Goal: Task Accomplishment & Management: Manage account settings

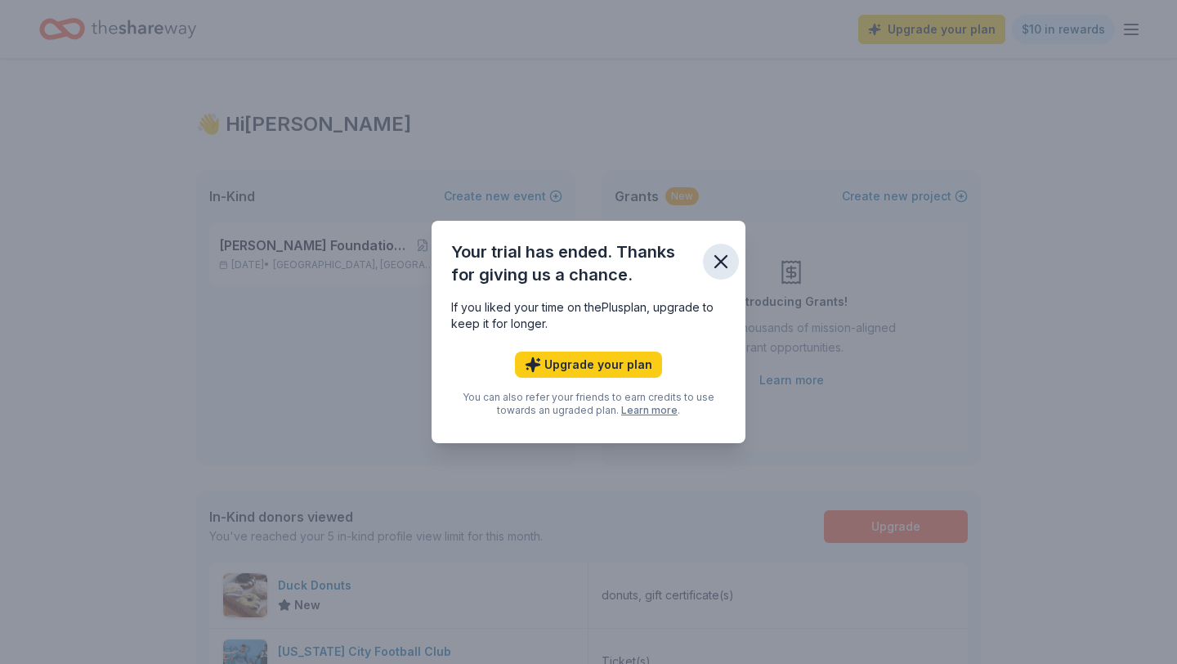
click at [718, 255] on icon "button" at bounding box center [720, 261] width 23 height 23
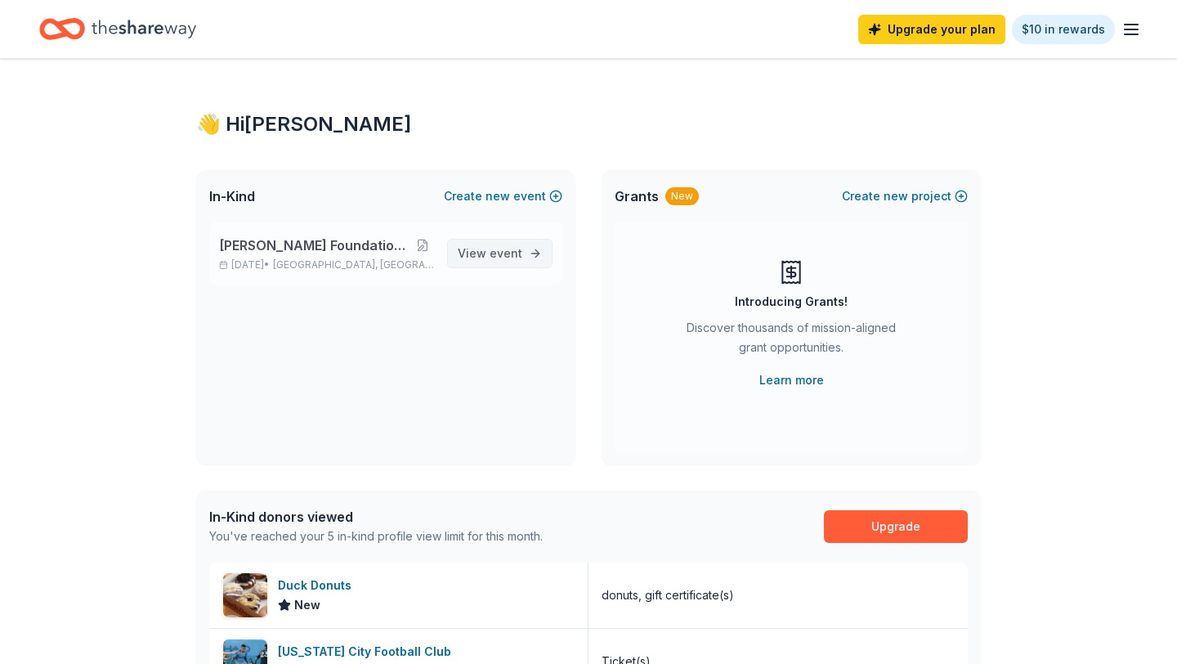
click at [515, 255] on span "event" at bounding box center [506, 253] width 33 height 14
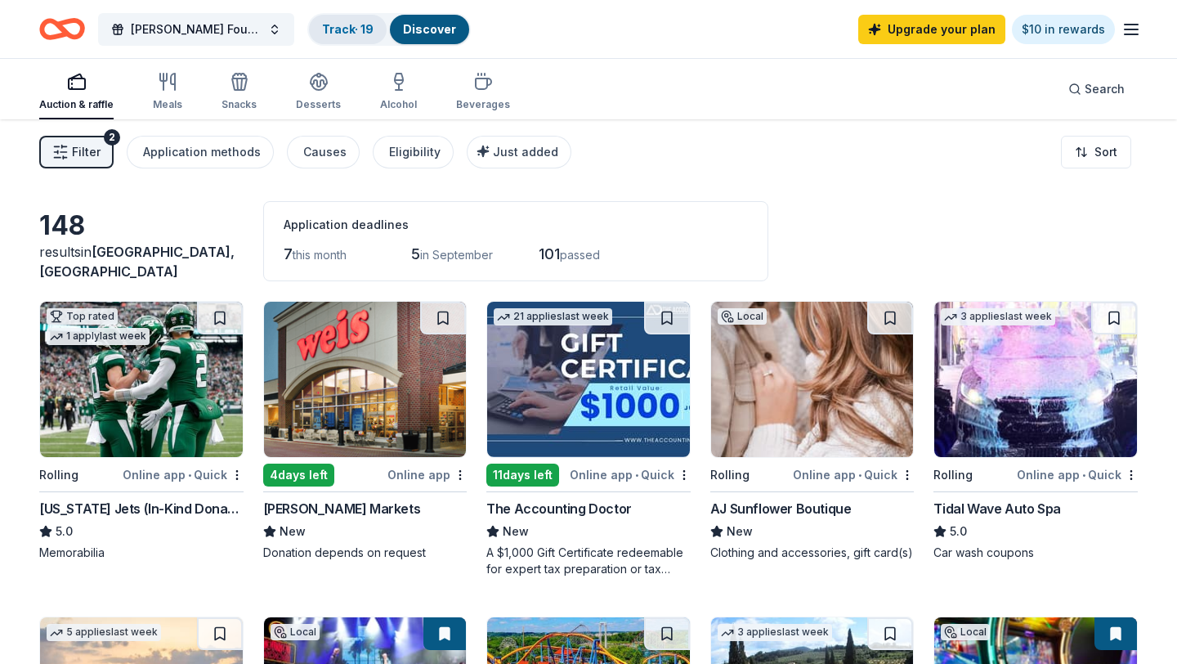
click at [347, 32] on link "Track · 19" at bounding box center [347, 29] width 51 height 14
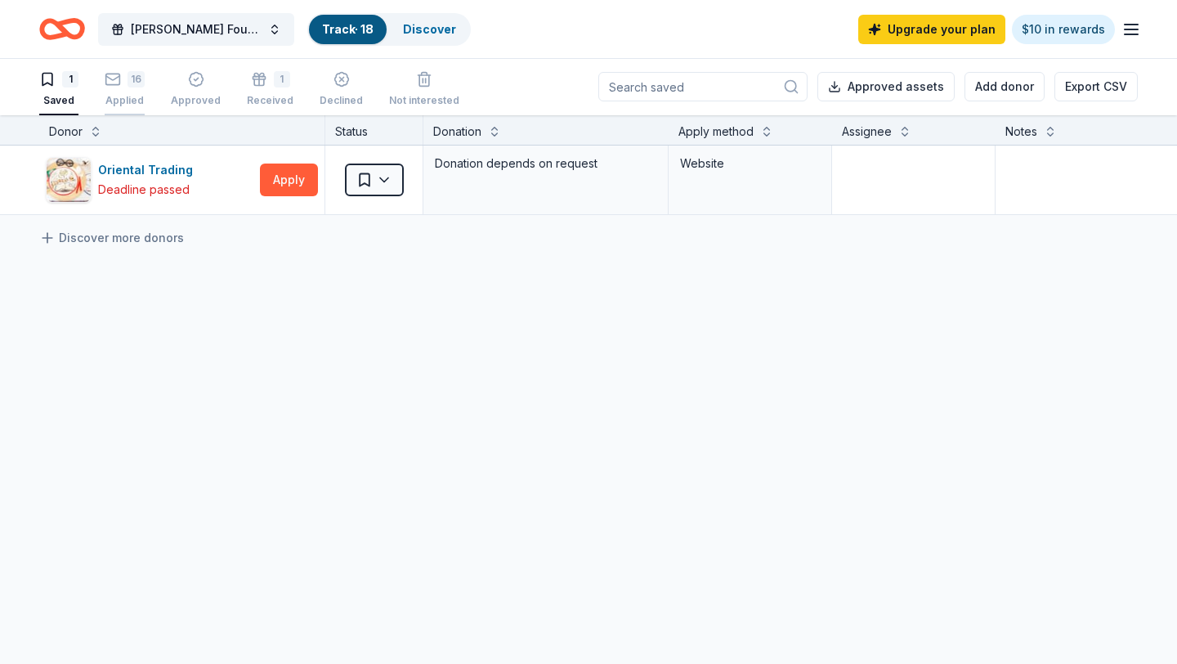
click at [127, 87] on div "16 Applied" at bounding box center [125, 89] width 40 height 36
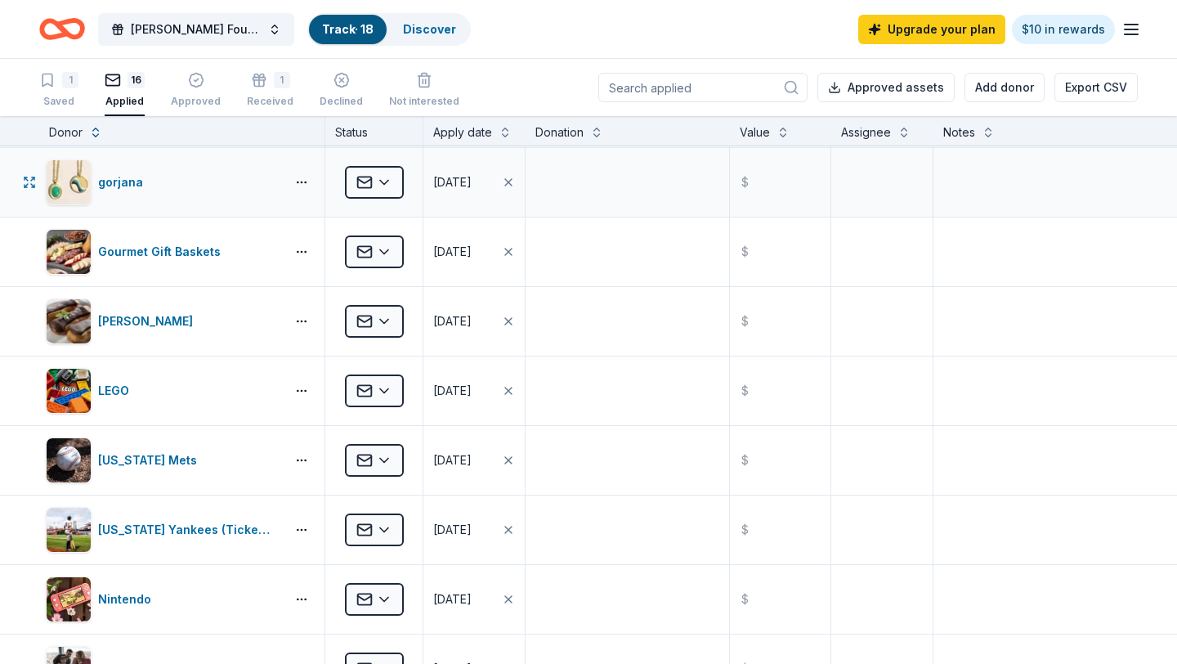
scroll to position [147, 0]
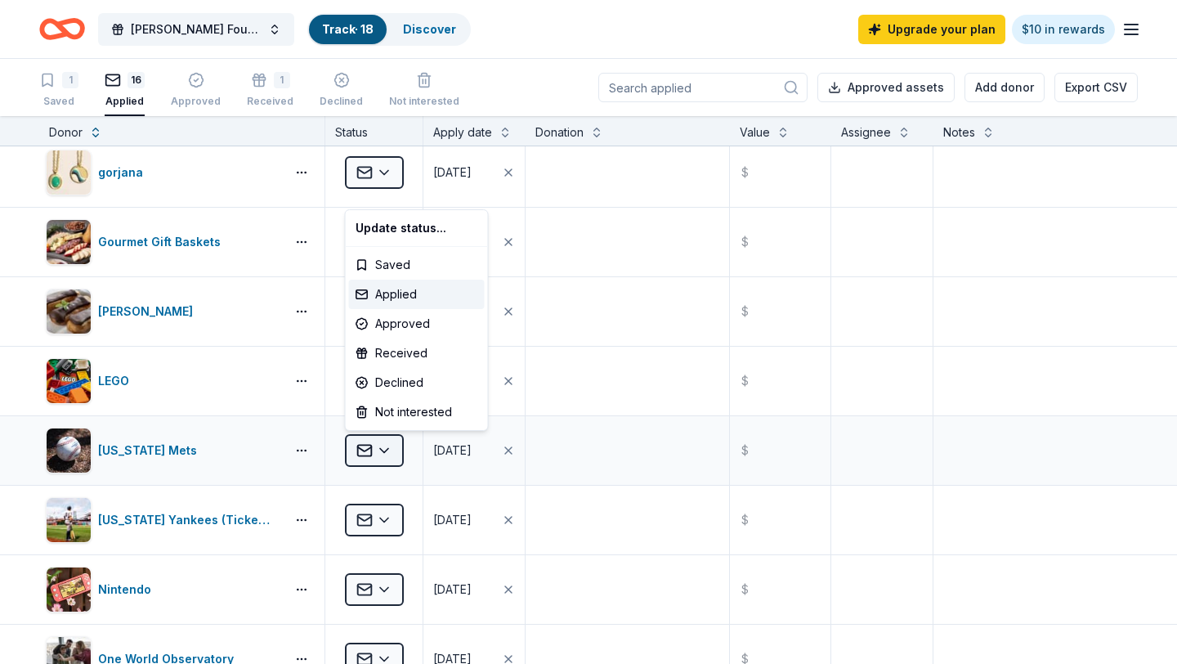
click at [385, 446] on html "Charles Thide Foundation Annual Benefit Track · 18 Discover Upgrade your plan $…" at bounding box center [588, 332] width 1177 height 664
click at [387, 386] on div "Declined" at bounding box center [417, 382] width 136 height 29
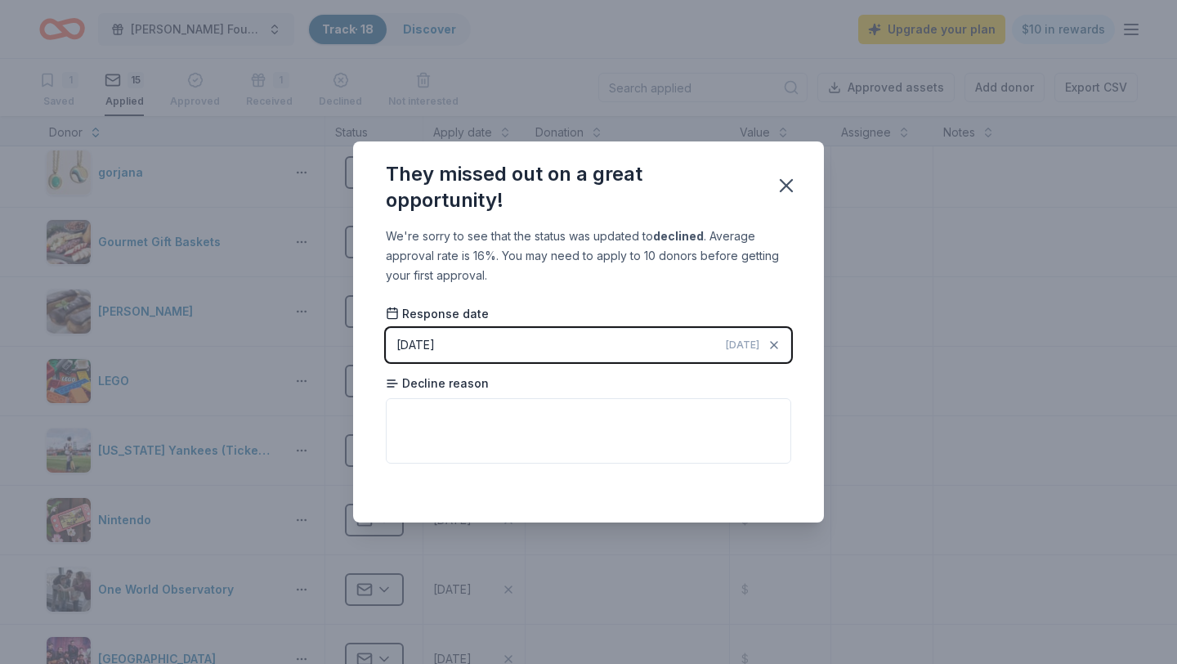
click at [615, 342] on button "08/27/2025 Today" at bounding box center [588, 345] width 405 height 34
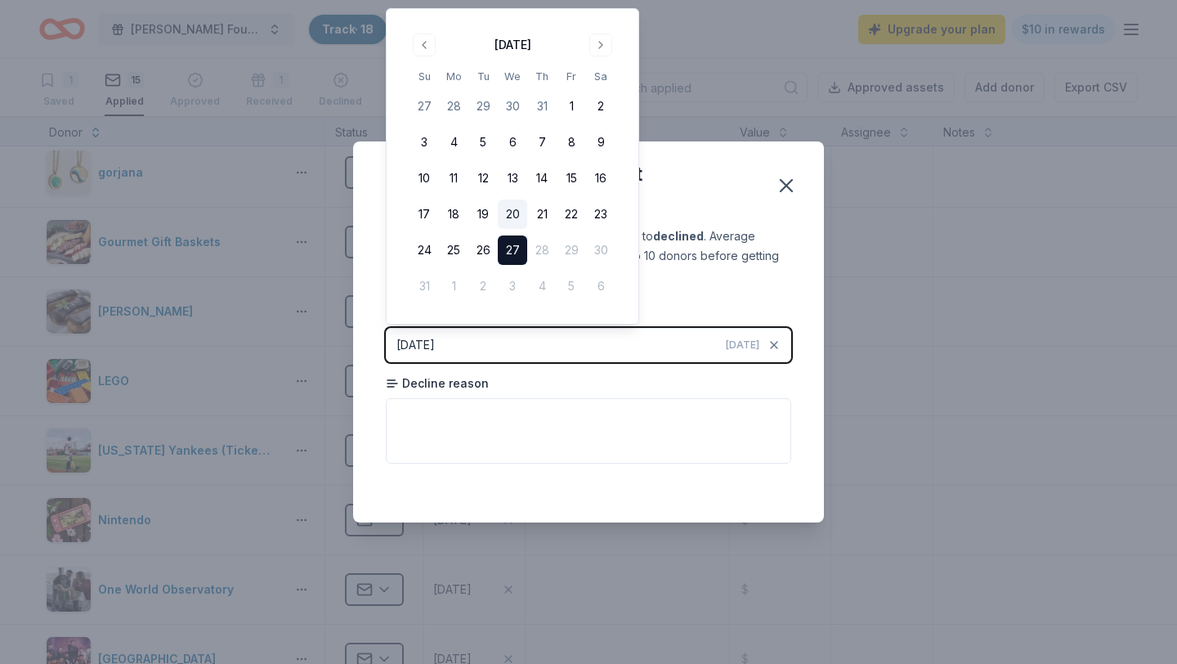
click at [514, 217] on button "20" at bounding box center [512, 213] width 29 height 29
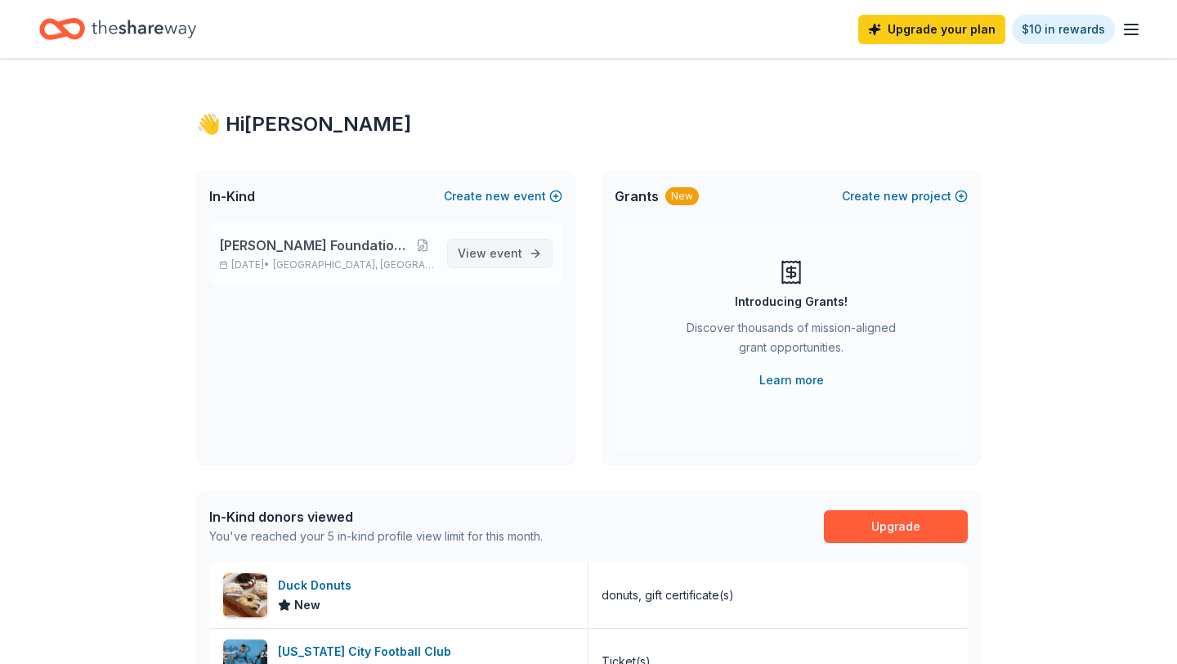
click at [494, 261] on span "View event" at bounding box center [490, 254] width 65 height 20
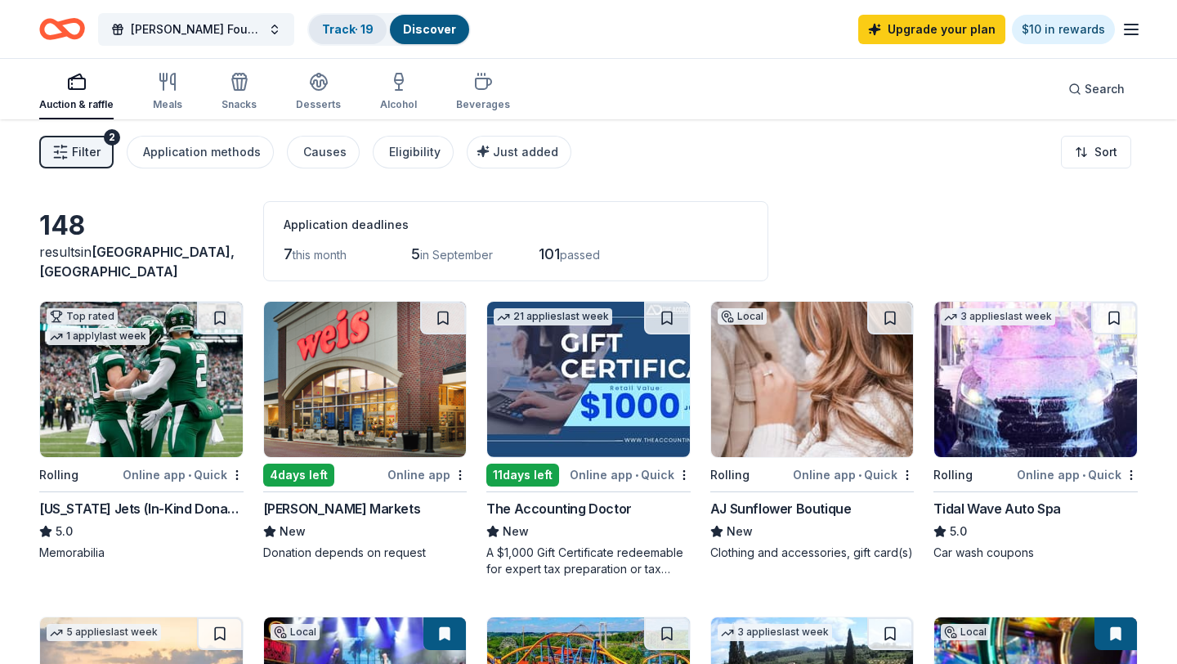
click at [340, 29] on link "Track · 19" at bounding box center [347, 29] width 51 height 14
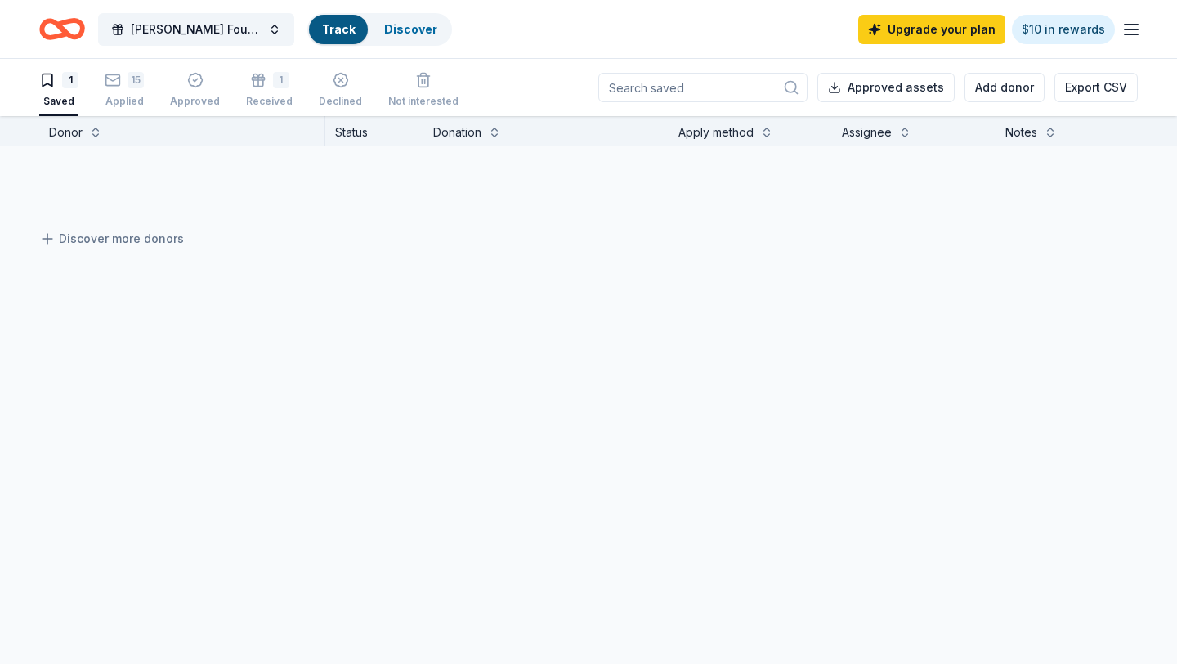
scroll to position [1, 0]
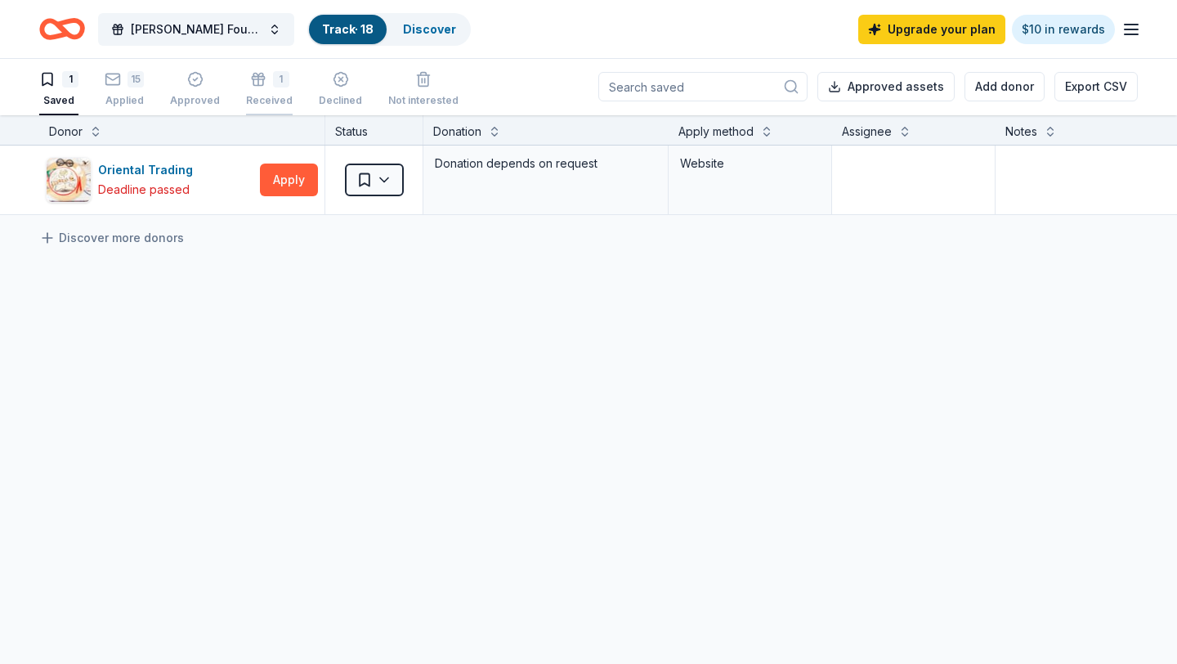
click at [253, 89] on div "1 Received" at bounding box center [269, 89] width 47 height 36
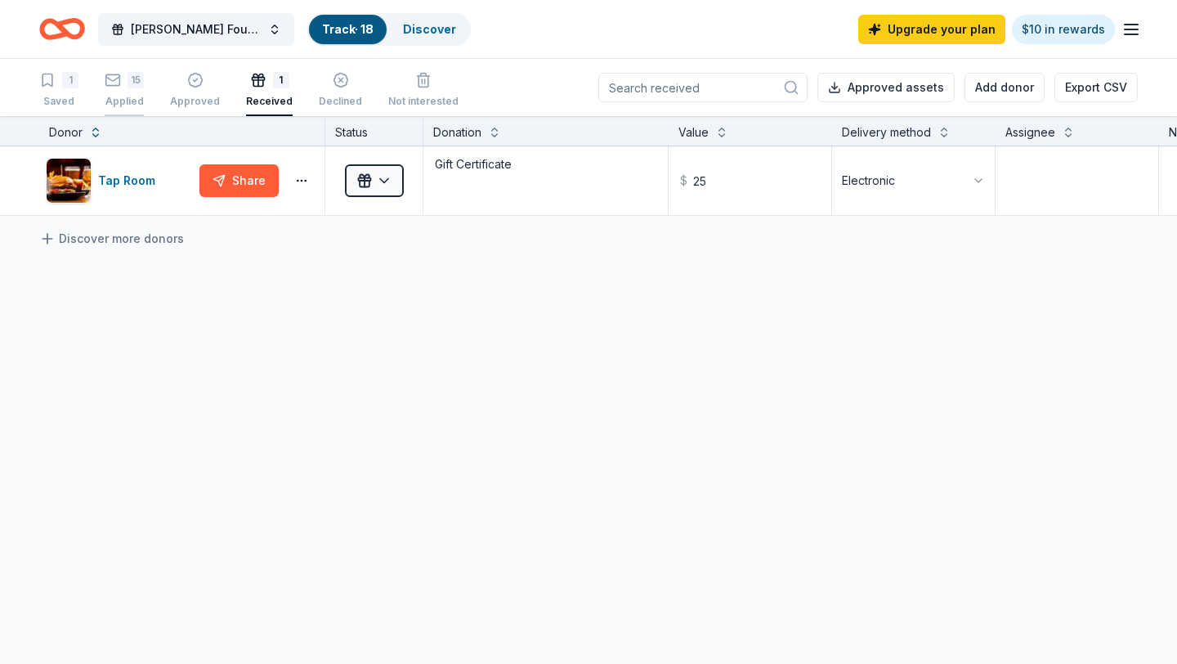
click at [127, 86] on div "15" at bounding box center [135, 80] width 16 height 16
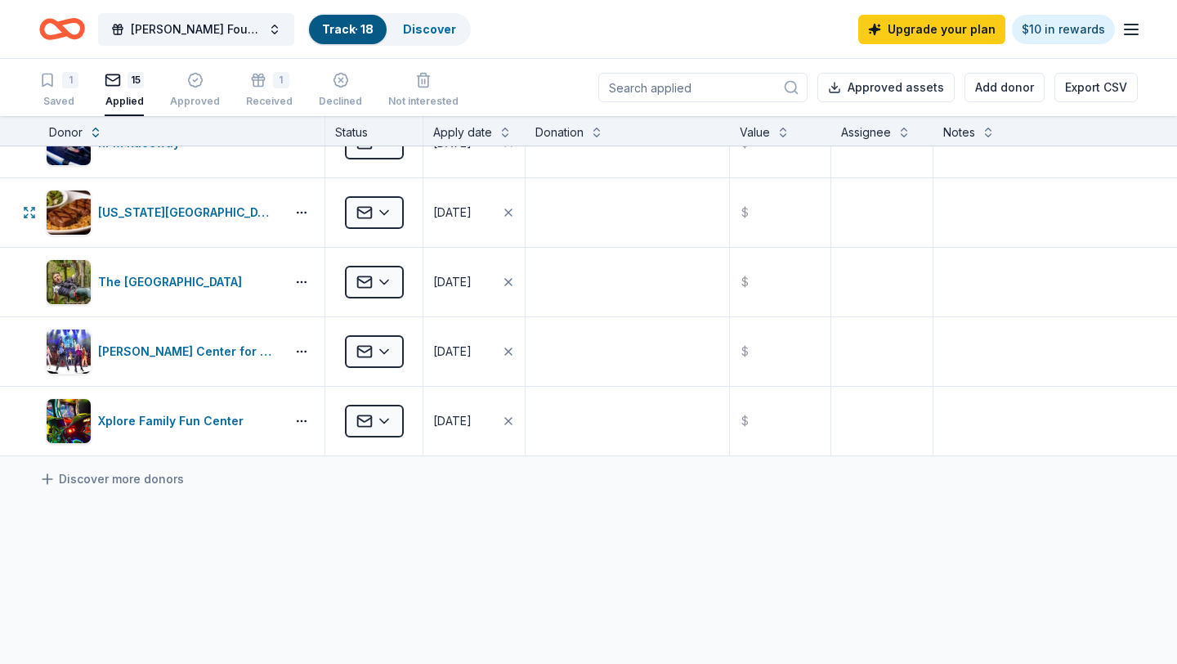
scroll to position [733, 0]
click at [387, 347] on html "Charles Thide Foundation Annual Benefit Track · 18 Discover Upgrade your plan $…" at bounding box center [588, 332] width 1177 height 664
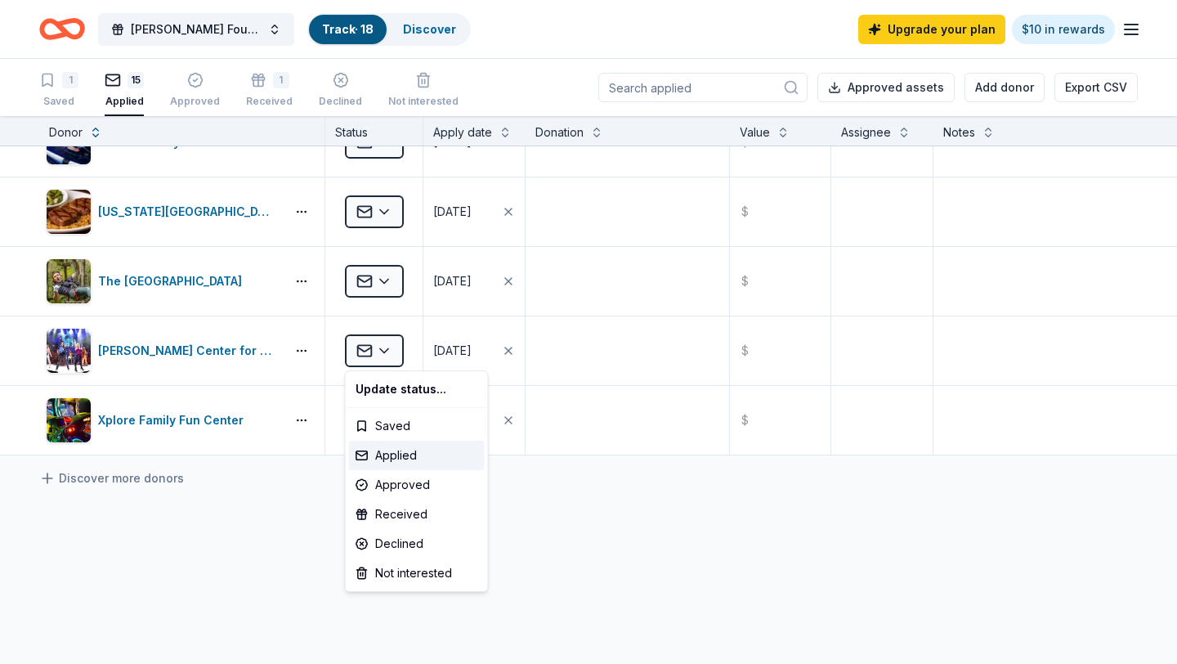
click at [315, 524] on html "Charles Thide Foundation Annual Benefit Track · 18 Discover Upgrade your plan $…" at bounding box center [588, 332] width 1177 height 664
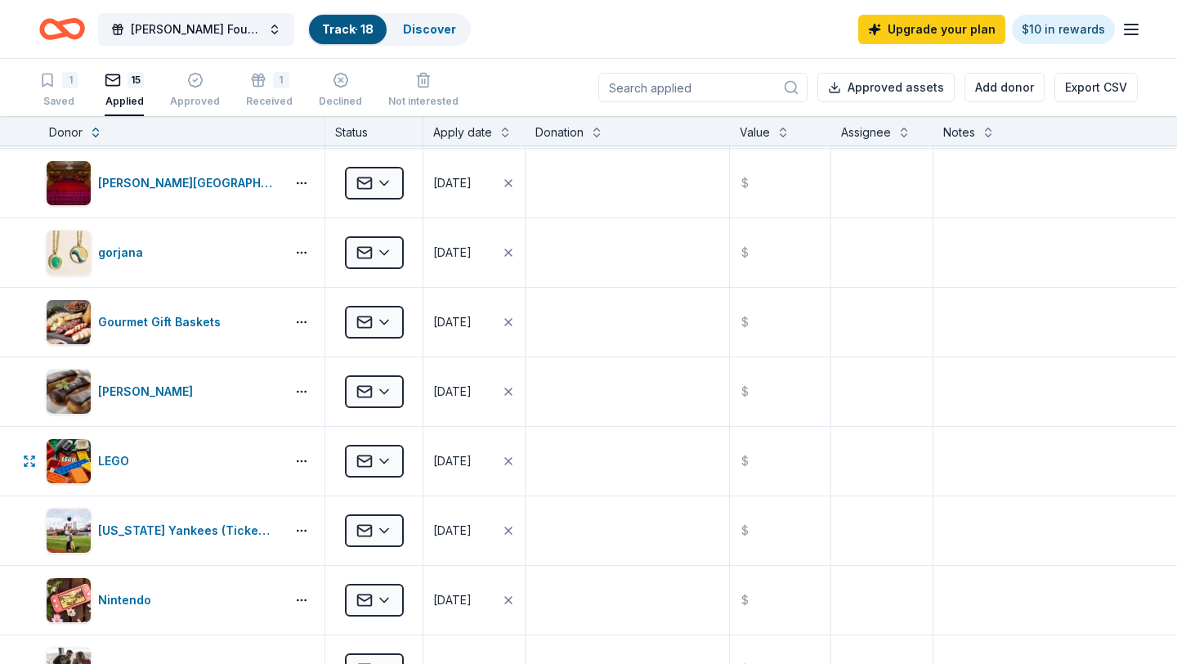
scroll to position [64, 0]
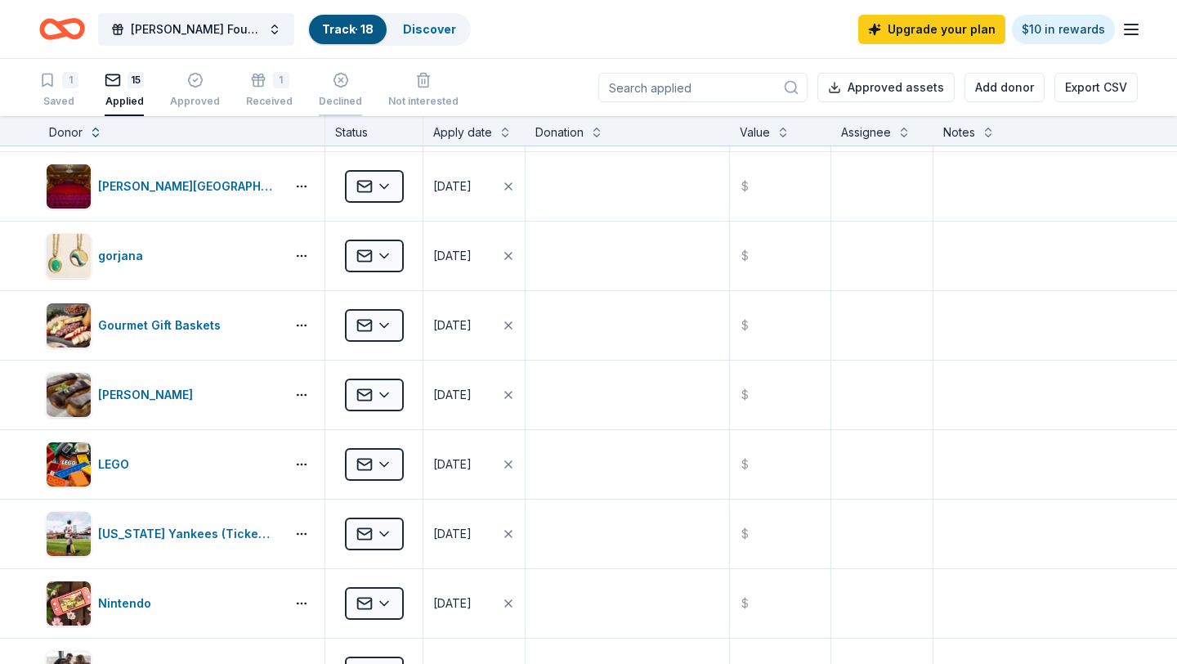
click at [329, 96] on div "Declined" at bounding box center [340, 101] width 43 height 13
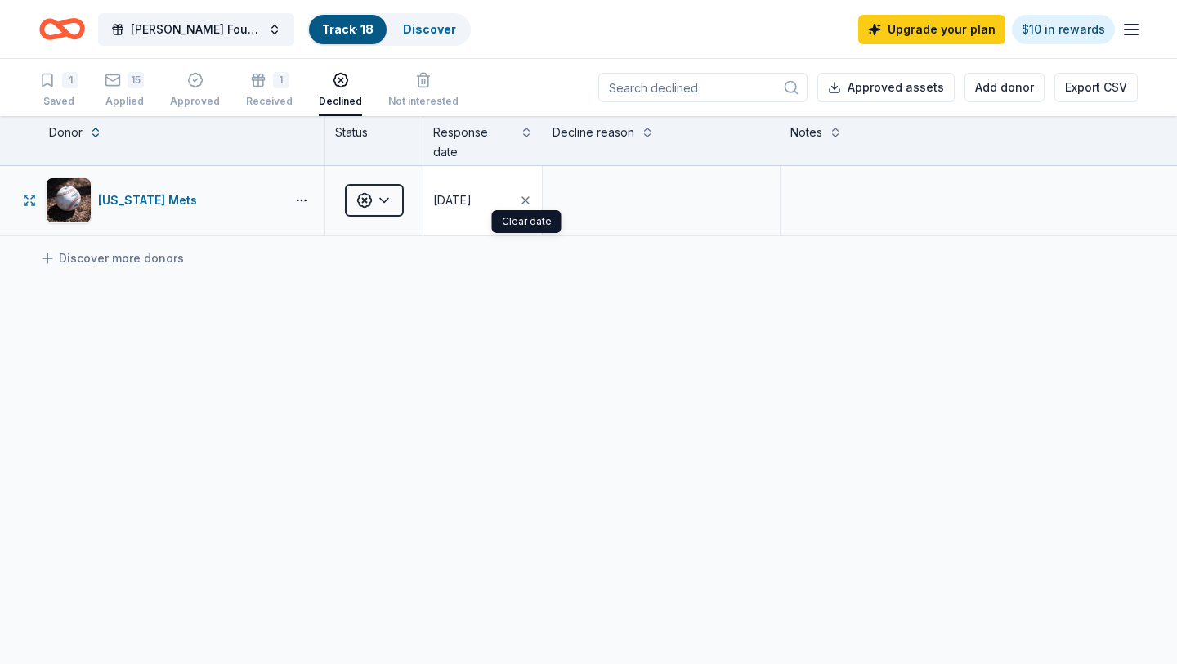
click at [472, 199] on div "08/27/2025" at bounding box center [452, 200] width 38 height 20
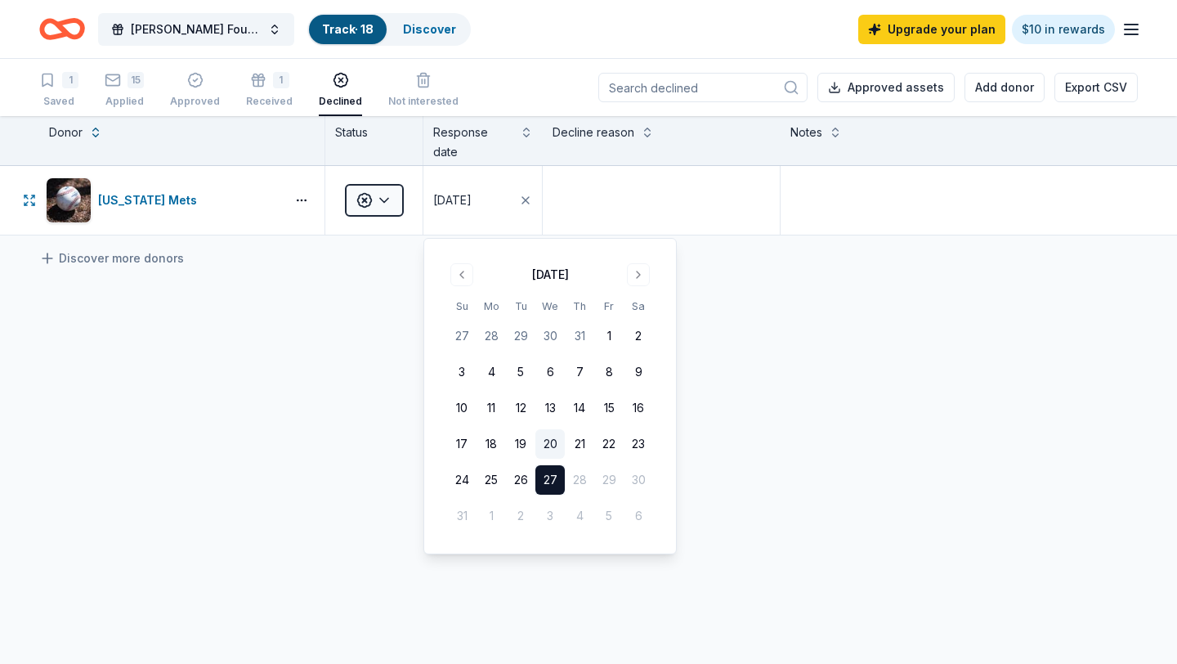
click at [552, 438] on button "20" at bounding box center [549, 443] width 29 height 29
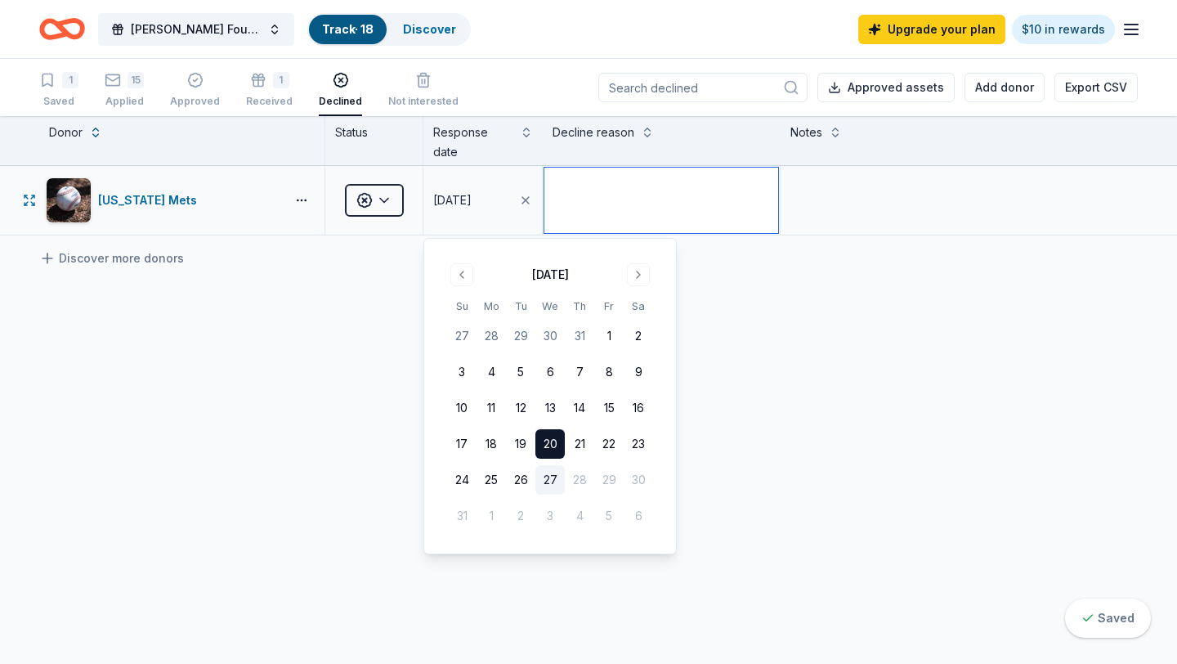
click at [615, 208] on textarea at bounding box center [661, 200] width 234 height 65
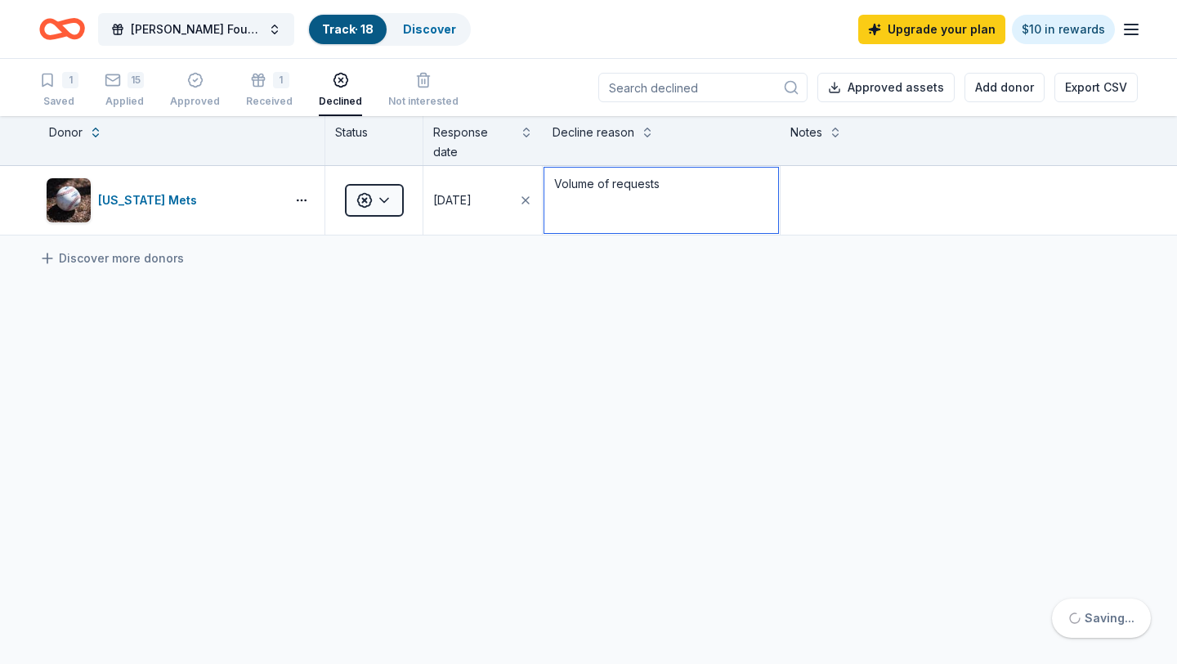
type textarea "Volume of requests"
click at [566, 337] on div "New York Mets Declined 08/20/2025 Volume of requests Discover more donors" at bounding box center [588, 354] width 1177 height 377
click at [128, 84] on div "15" at bounding box center [135, 80] width 16 height 16
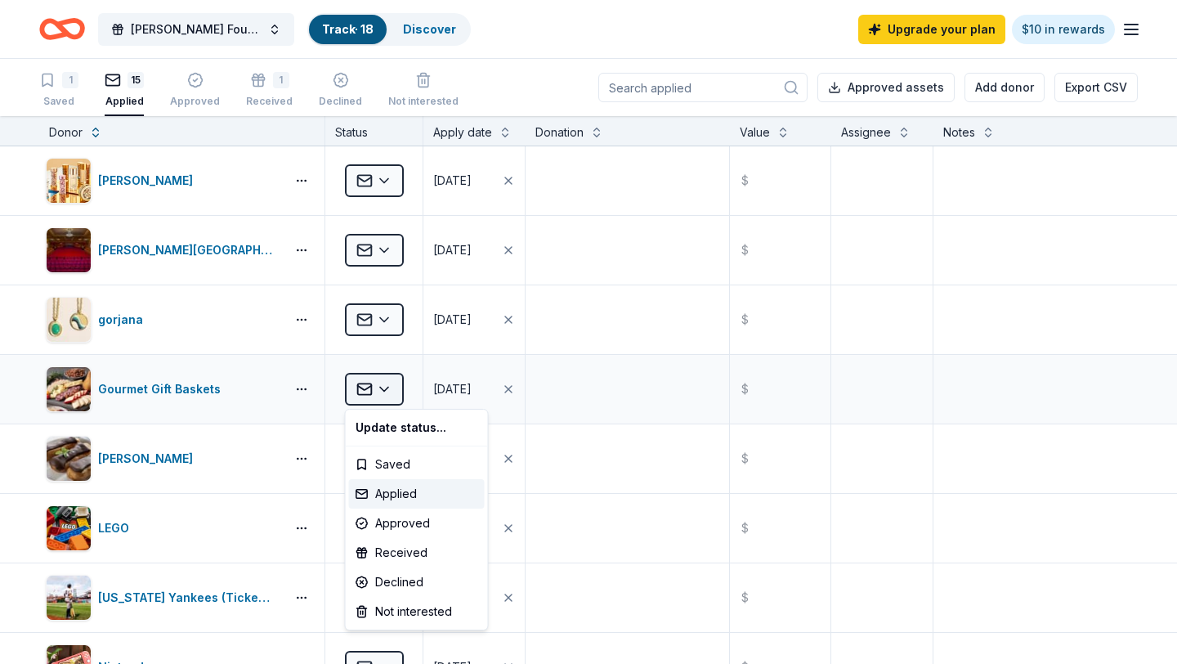
click at [385, 387] on html "Charles Thide Foundation Annual Benefit Track · 18 Discover Upgrade your plan $…" at bounding box center [588, 332] width 1177 height 664
click at [394, 550] on div "Received" at bounding box center [417, 552] width 136 height 29
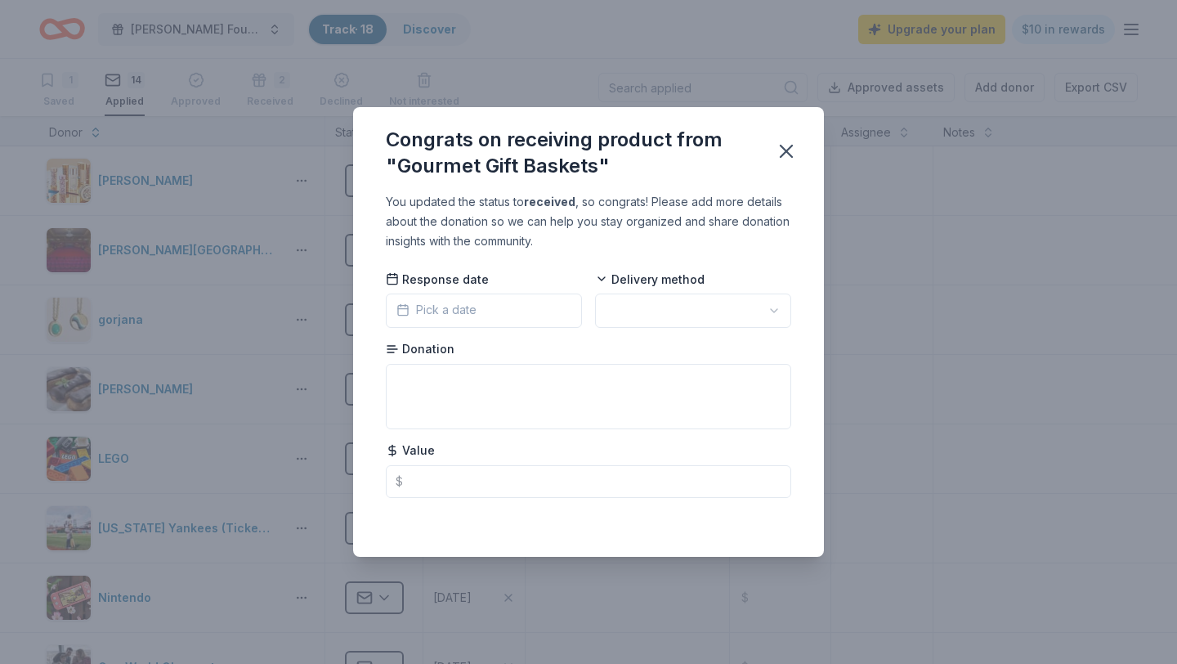
click at [493, 313] on button "Pick a date" at bounding box center [484, 310] width 196 height 34
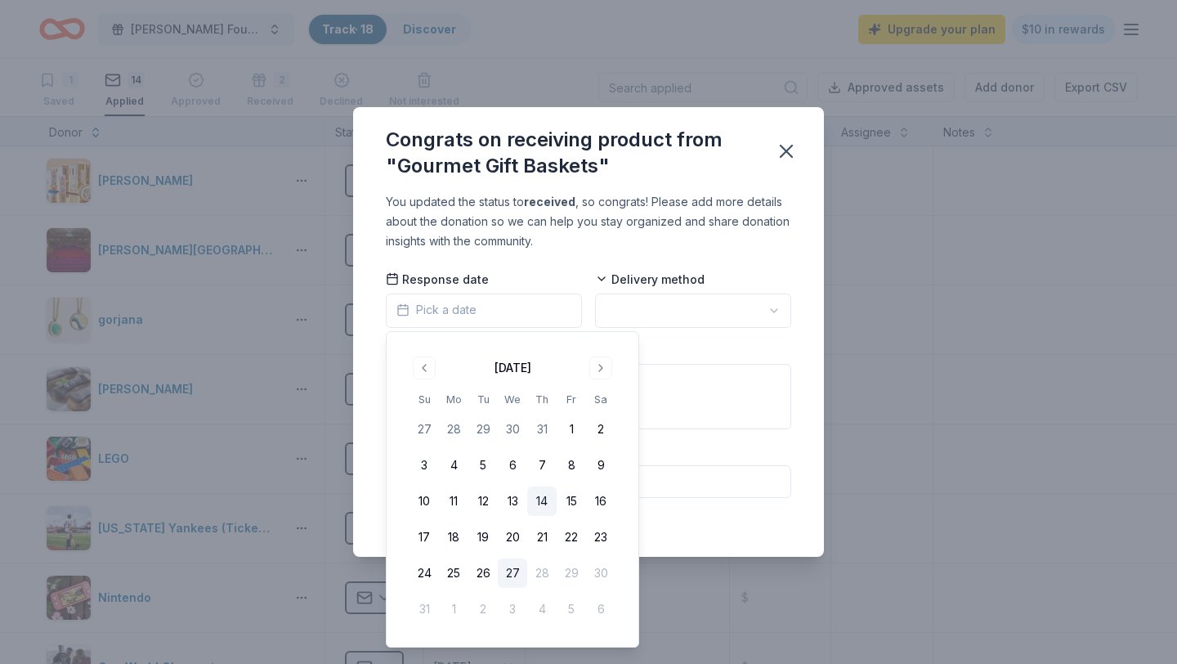
click at [539, 497] on button "14" at bounding box center [541, 500] width 29 height 29
click at [756, 306] on html "Charles Thide Foundation Annual Benefit Track · 18 Discover Upgrade your plan $…" at bounding box center [588, 332] width 1177 height 664
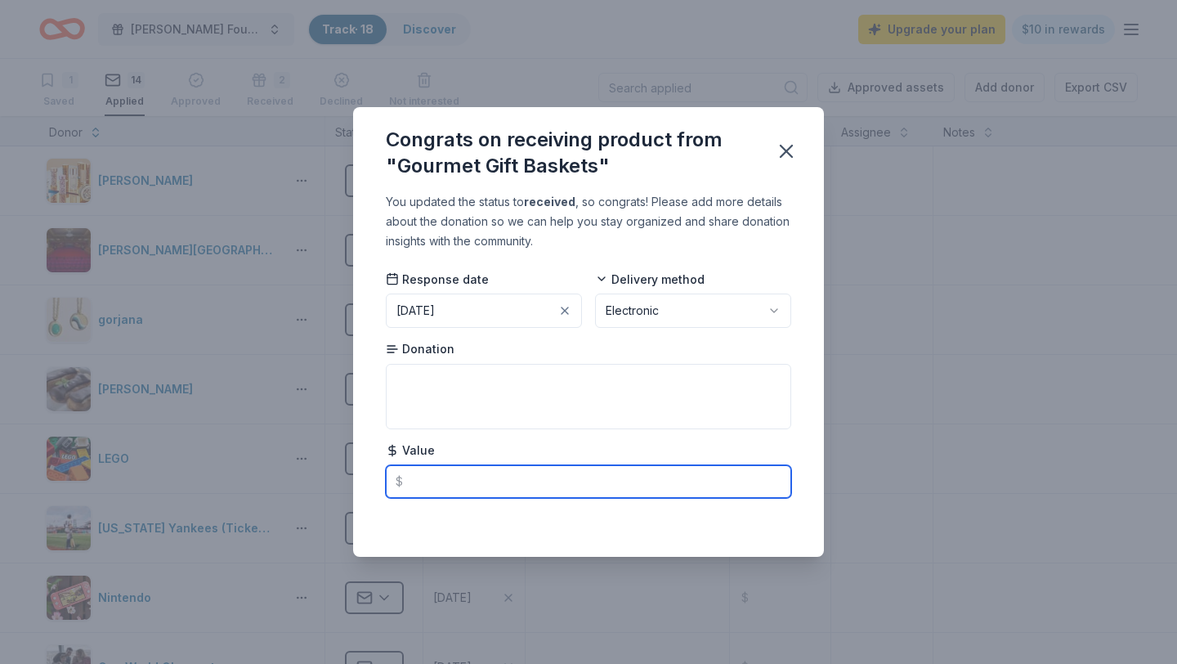
click at [494, 481] on input "text" at bounding box center [588, 481] width 405 height 33
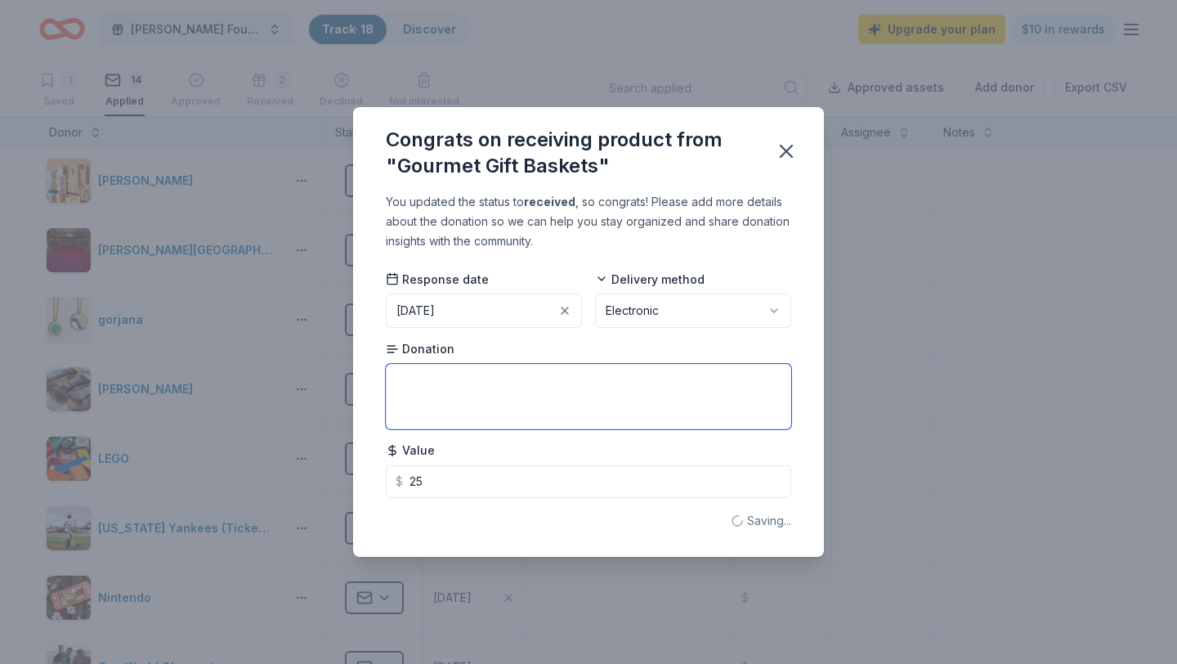
type input "25.00"
click at [484, 377] on textarea at bounding box center [588, 396] width 405 height 65
type textarea "Gift Card"
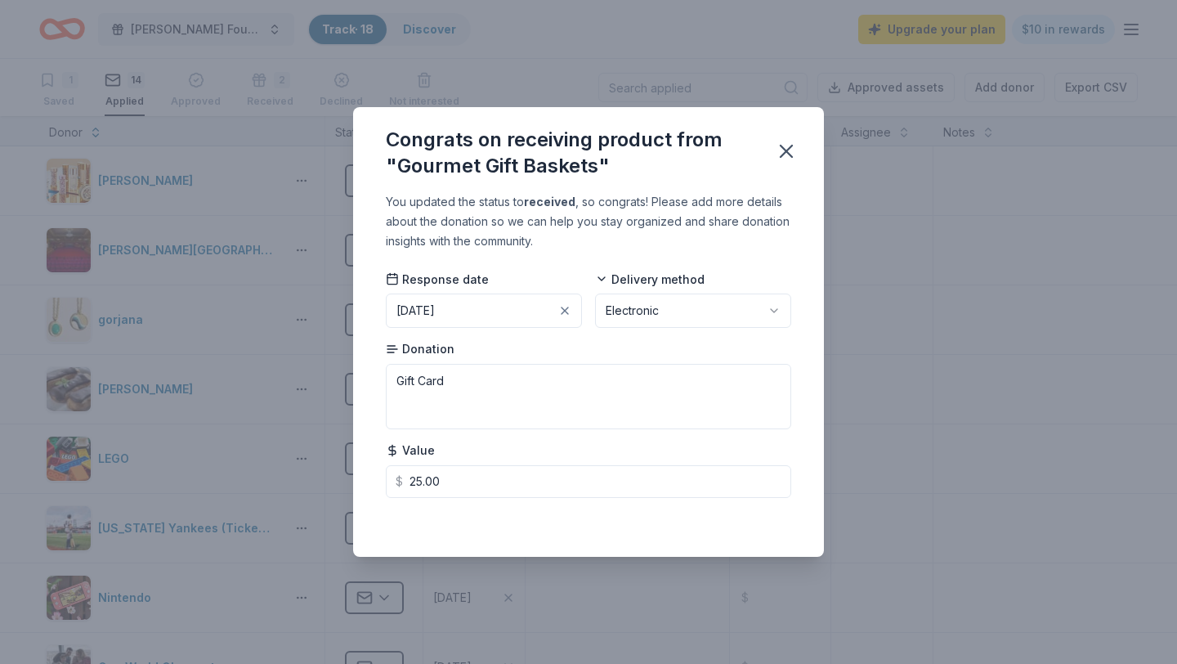
click at [783, 257] on div "You updated the status to received , so congrats! Please add more details about…" at bounding box center [588, 374] width 471 height 364
click at [782, 152] on icon "button" at bounding box center [786, 151] width 23 height 23
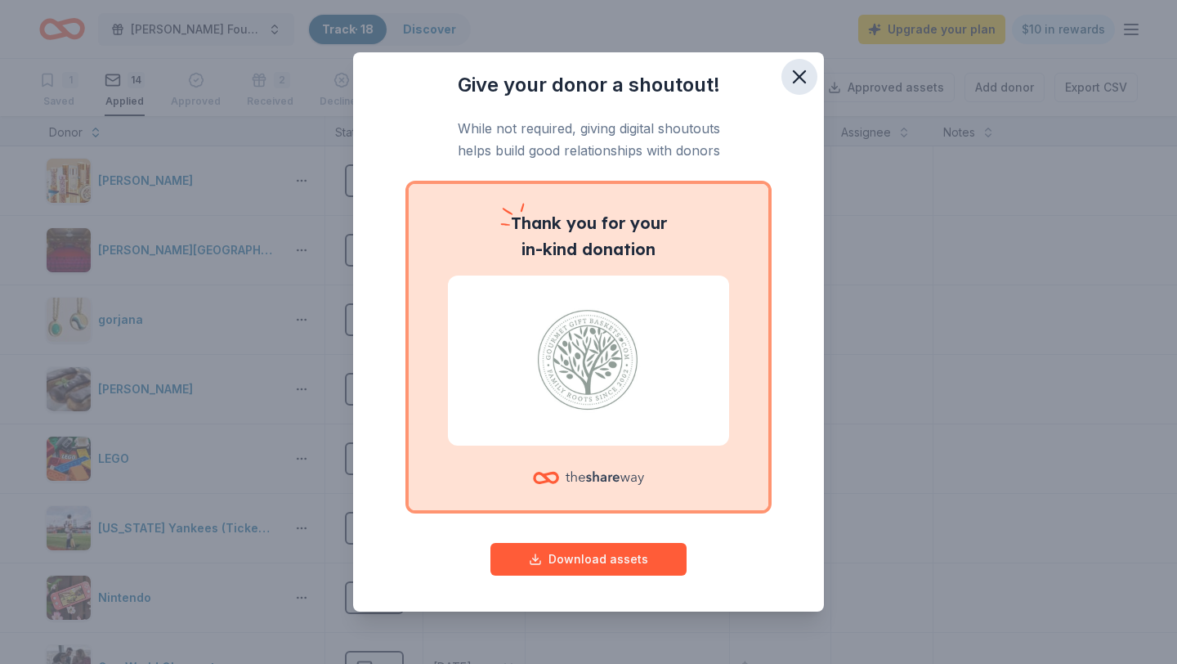
click at [798, 70] on icon "button" at bounding box center [799, 76] width 23 height 23
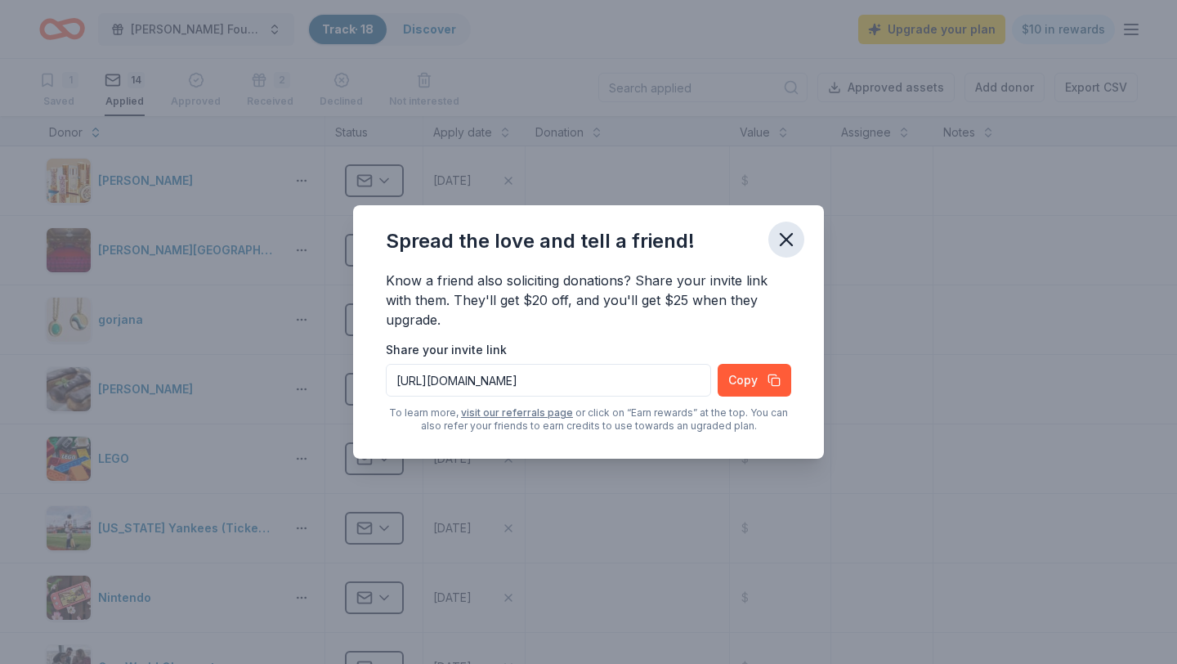
click at [781, 241] on icon "button" at bounding box center [786, 239] width 23 height 23
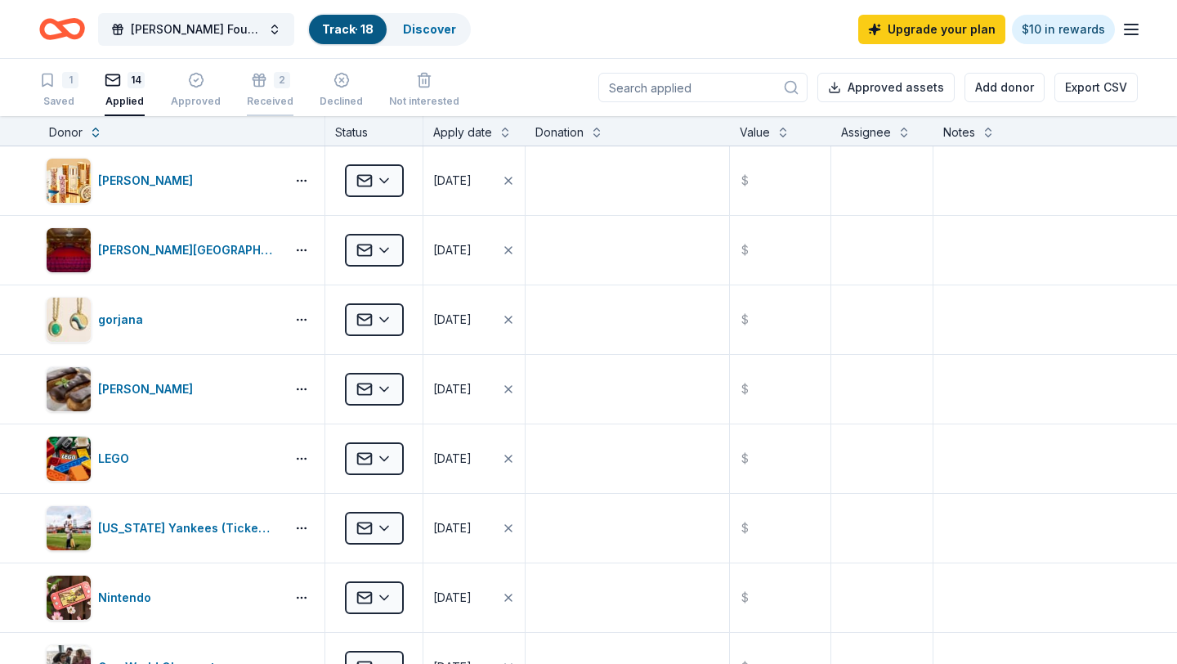
click at [274, 87] on div "2" at bounding box center [282, 80] width 16 height 16
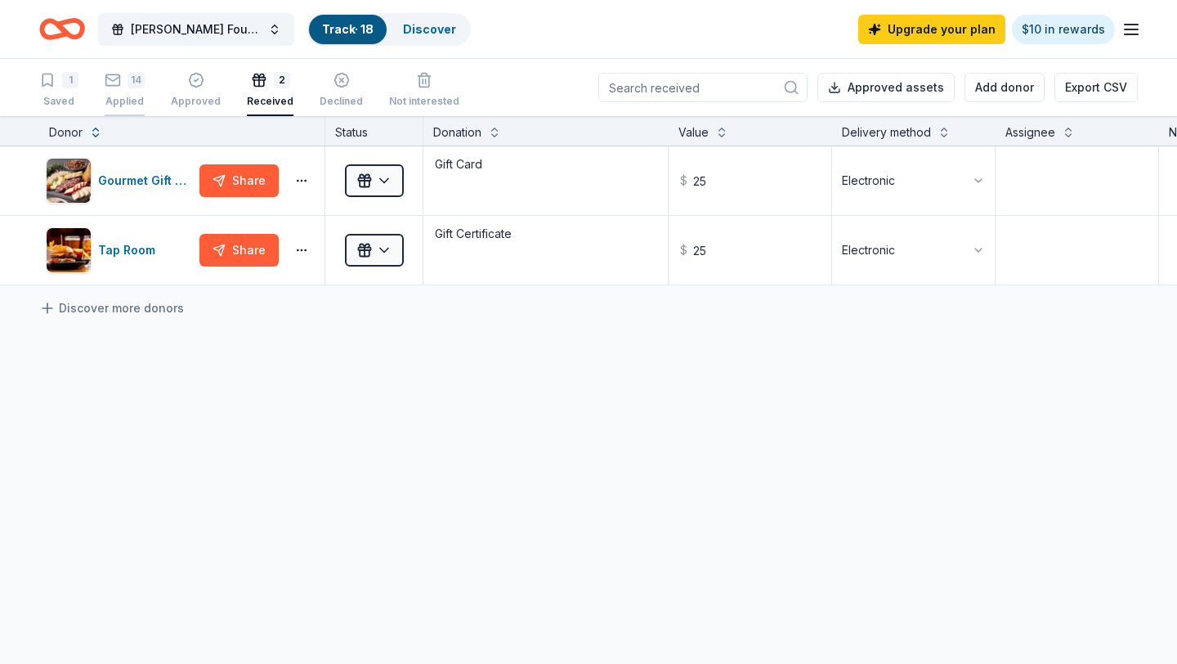
click at [124, 91] on div "14 Applied" at bounding box center [125, 90] width 40 height 36
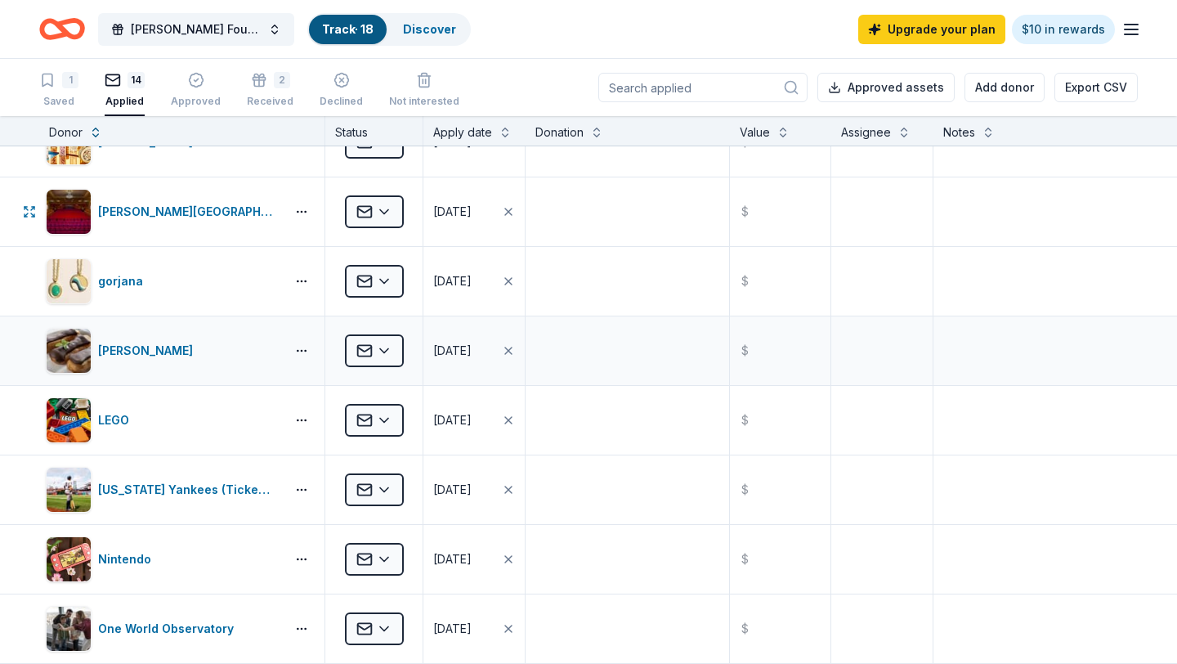
scroll to position [56, 0]
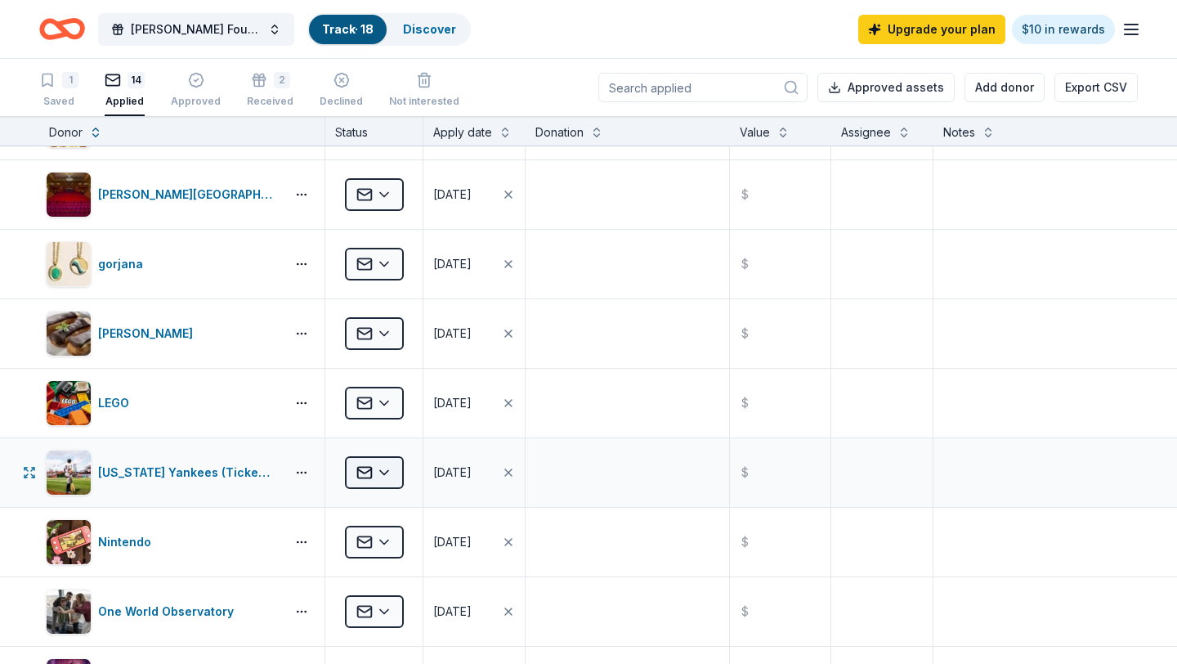
click at [379, 471] on html "Charles Thide Foundation Annual Benefit Track · 18 Discover Upgrade your plan $…" at bounding box center [588, 332] width 1177 height 664
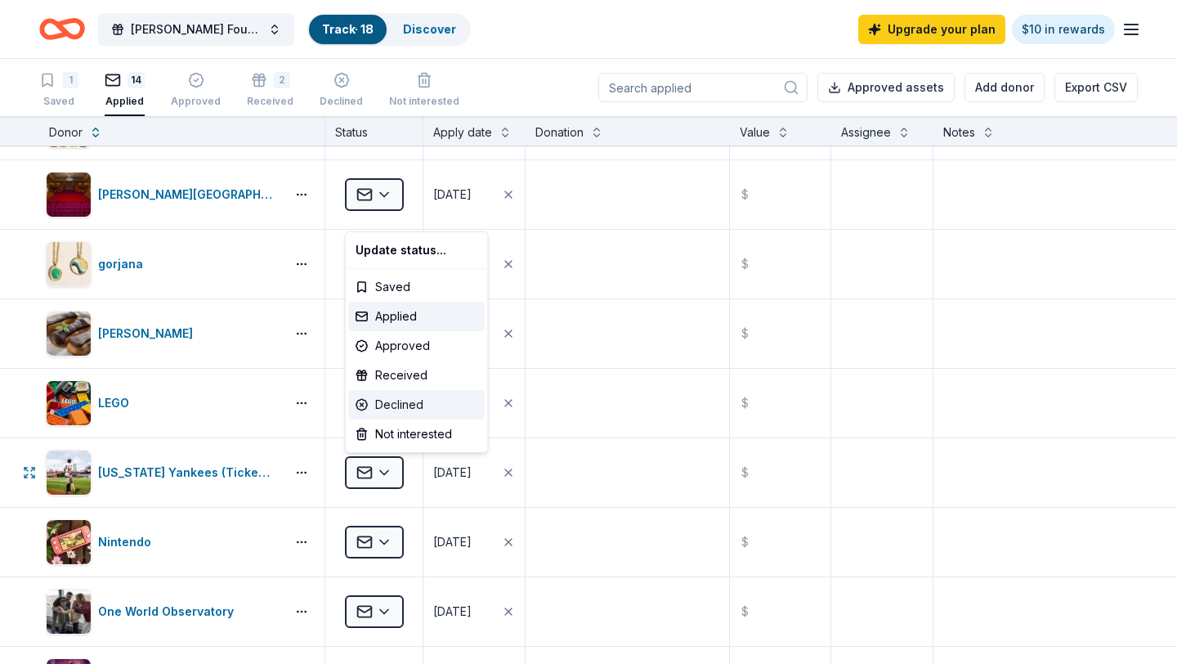
click at [384, 405] on div "Declined" at bounding box center [417, 404] width 136 height 29
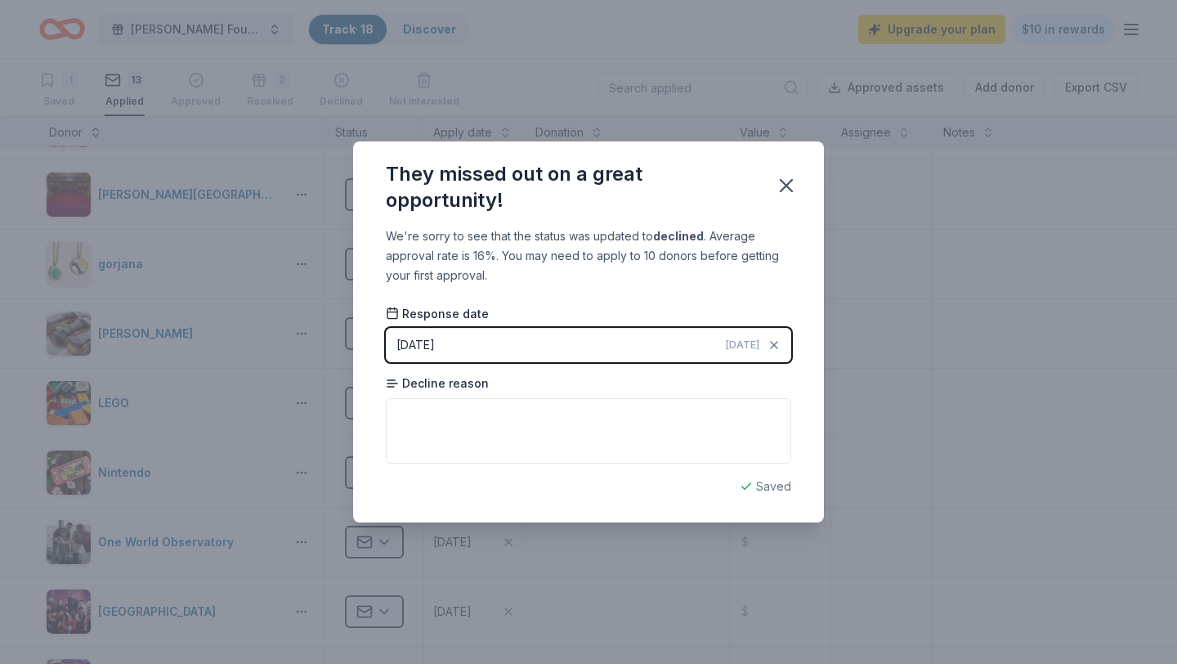
click at [497, 333] on button "08/27/2025 Today" at bounding box center [588, 345] width 405 height 34
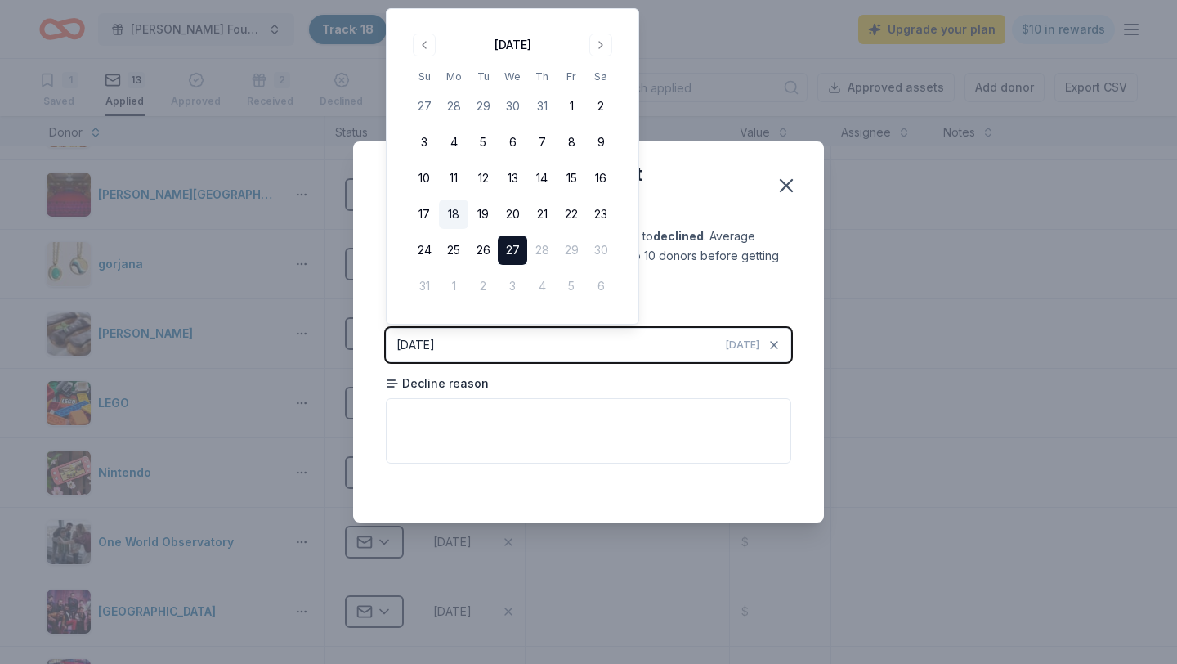
click at [458, 211] on button "18" at bounding box center [453, 213] width 29 height 29
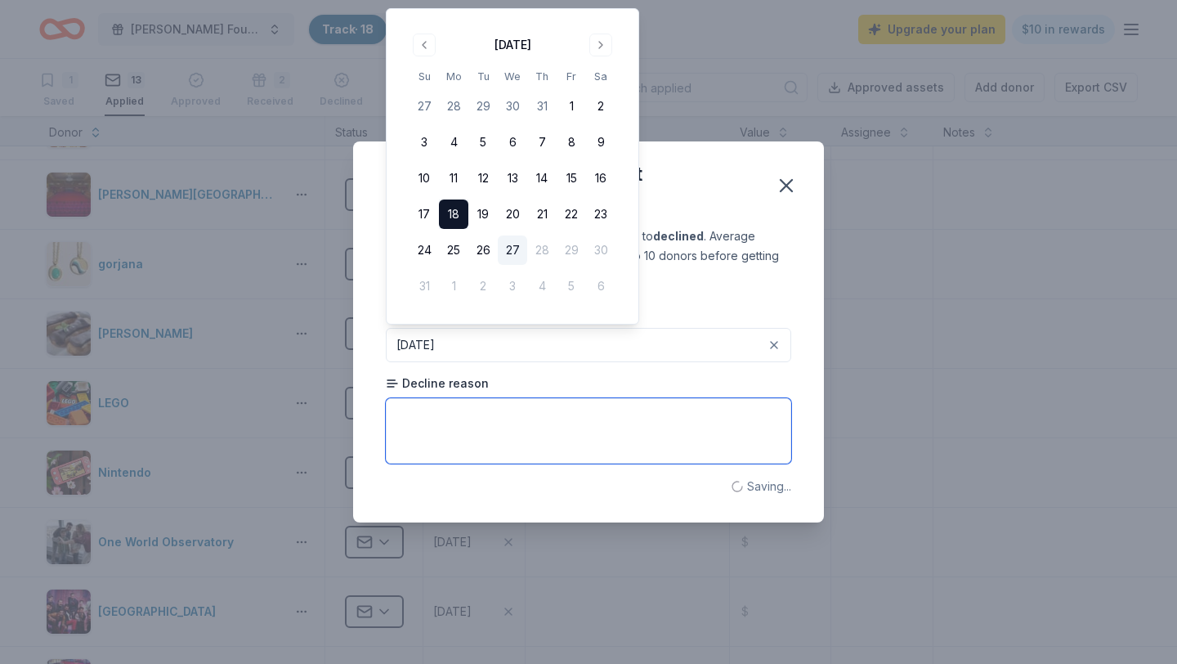
click at [445, 407] on textarea at bounding box center [588, 430] width 405 height 65
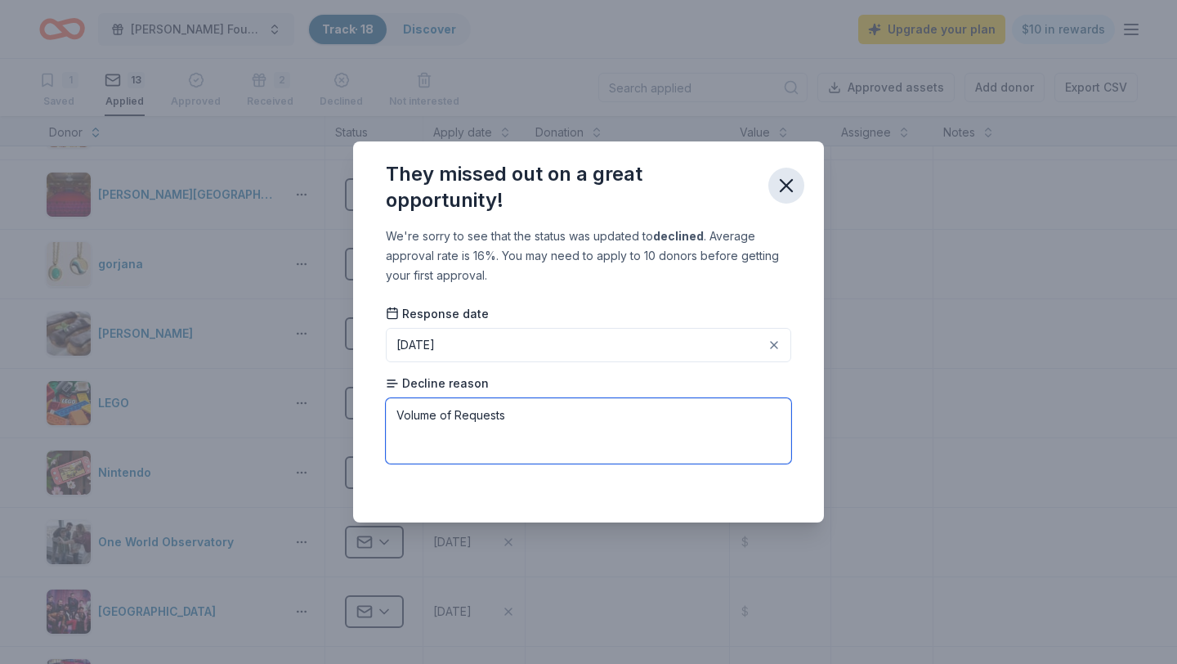
type textarea "Volume of Requests"
click at [783, 181] on icon "button" at bounding box center [786, 185] width 23 height 23
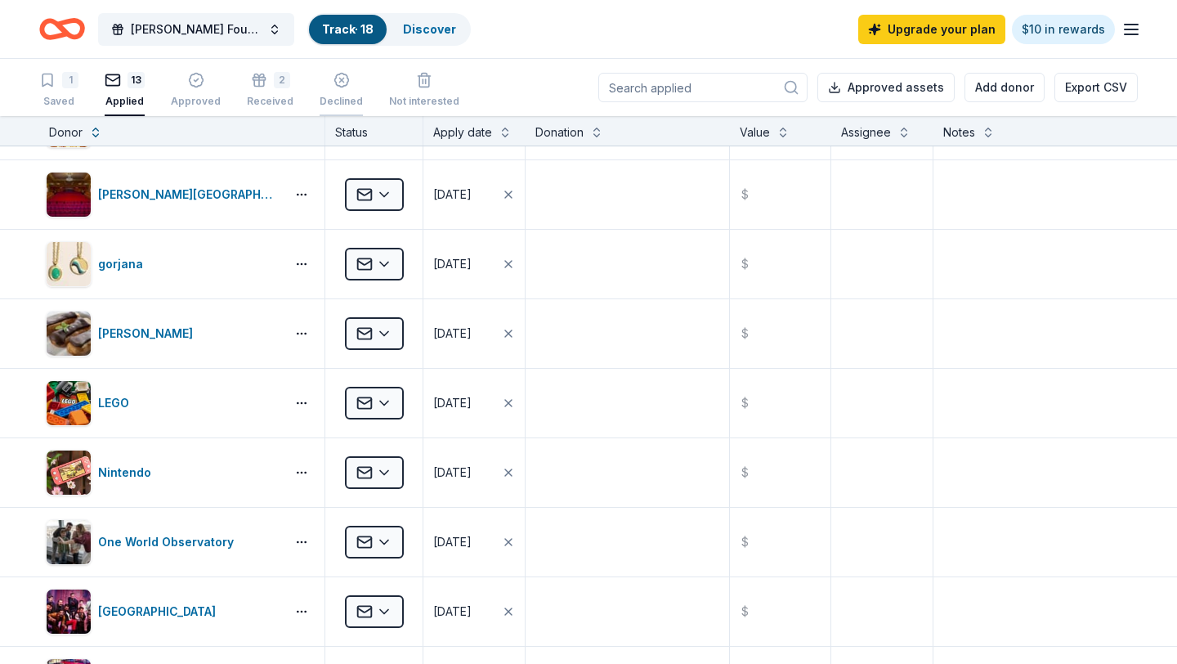
click at [322, 96] on div "Declined" at bounding box center [341, 92] width 43 height 13
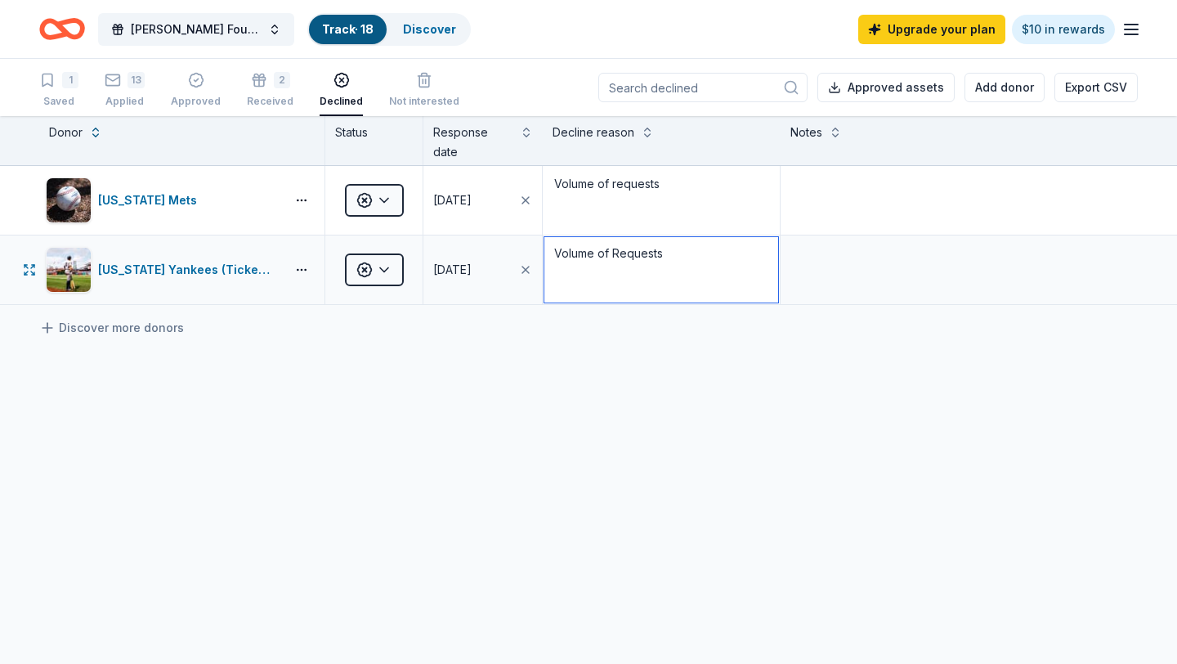
click at [625, 254] on textarea "Volume of Requests" at bounding box center [661, 269] width 234 height 65
drag, startPoint x: 619, startPoint y: 253, endPoint x: 697, endPoint y: 200, distance: 94.1
click at [692, 204] on div "New York Mets Declined 08/20/2025 Volume of requests New York Yankees (Ticket D…" at bounding box center [588, 258] width 1177 height 185
type textarea "Volume of requests"
click at [591, 426] on div "New York Mets Declined 08/20/2025 Volume of requests New York Yankees (Ticket D…" at bounding box center [588, 389] width 1177 height 446
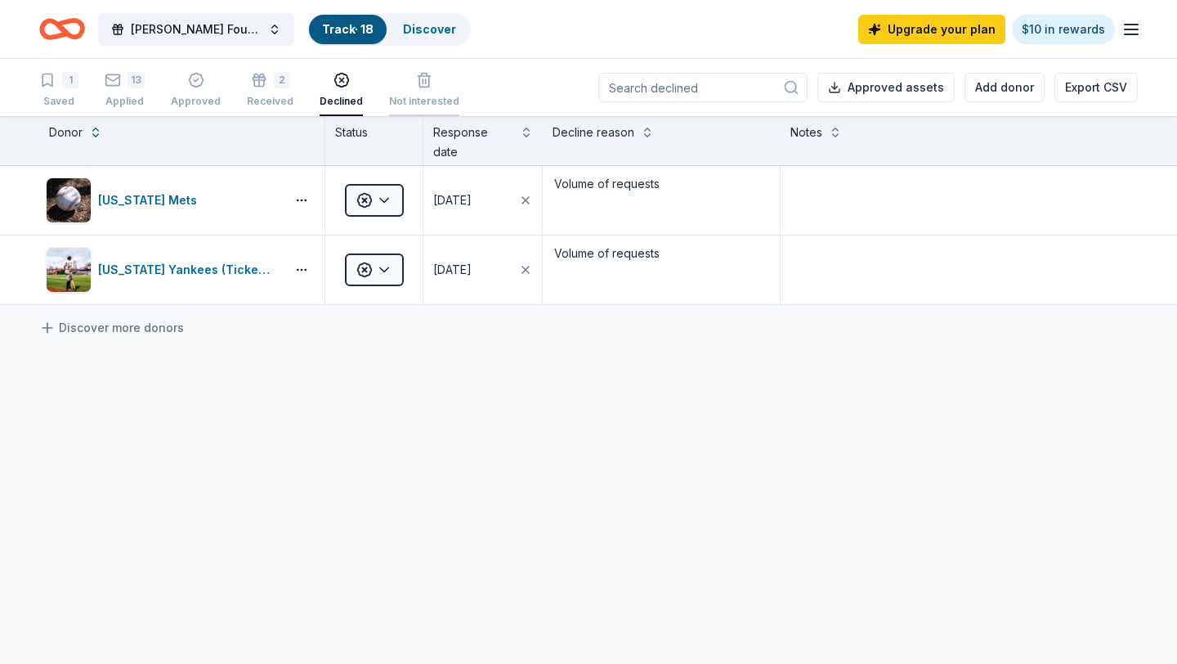
click at [405, 101] on div "Not interested" at bounding box center [424, 101] width 70 height 13
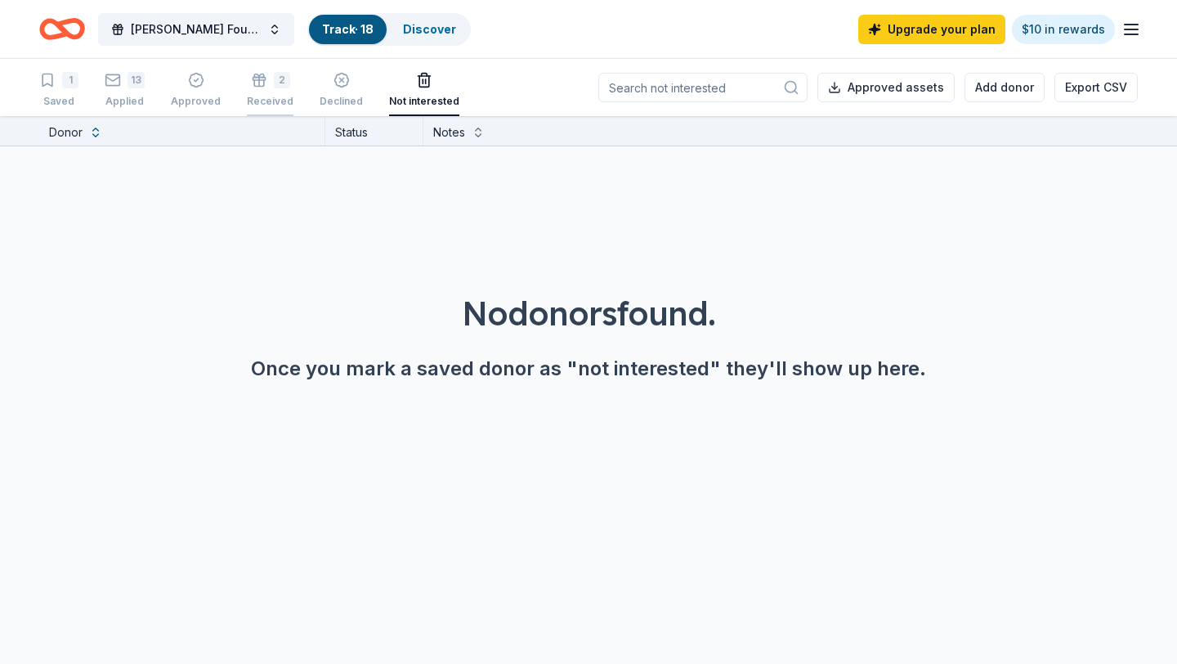
click at [271, 90] on div "2 Received" at bounding box center [270, 90] width 47 height 36
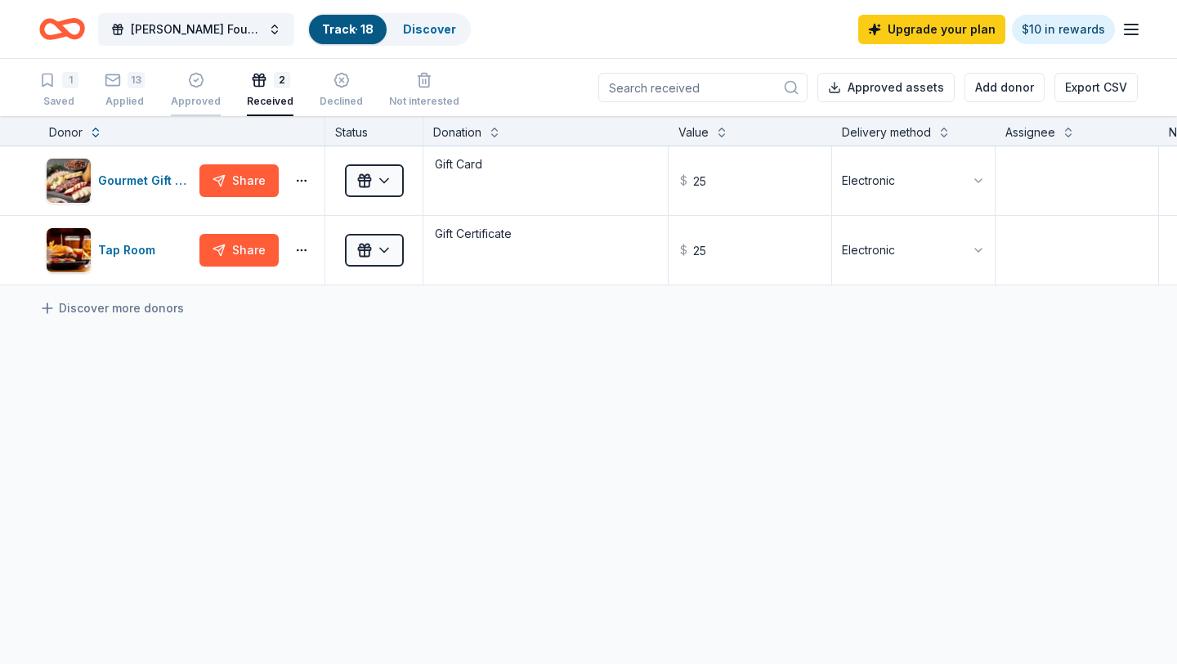
click at [195, 86] on icon "button" at bounding box center [196, 81] width 14 height 14
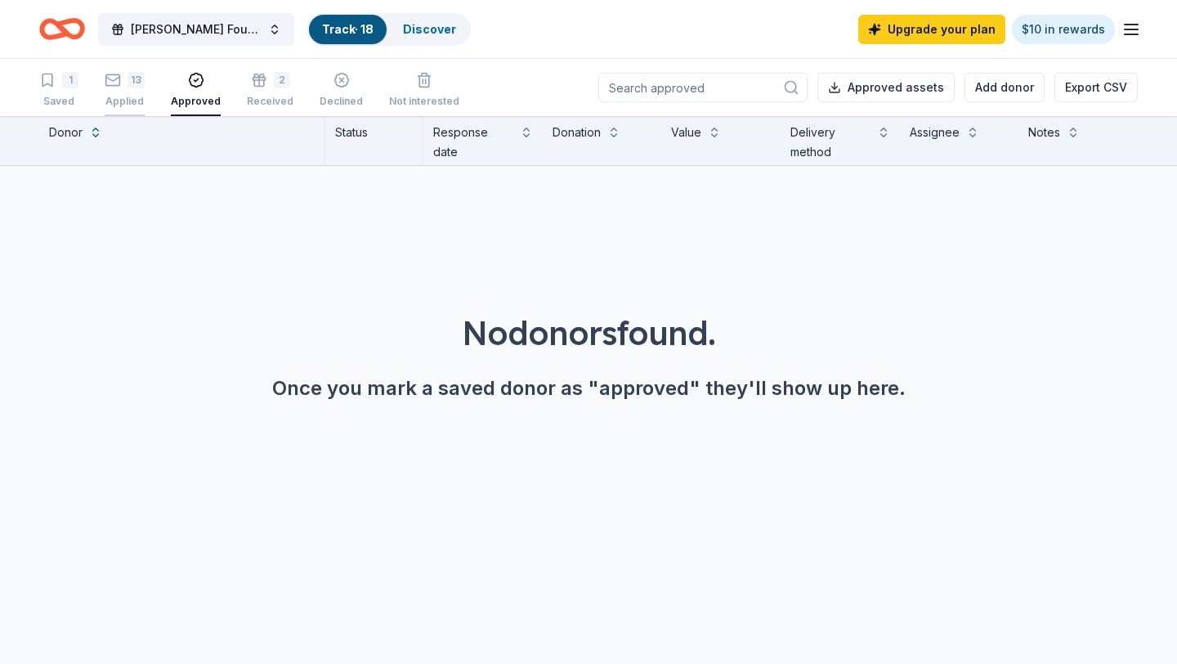
click at [135, 88] on div "13 Applied" at bounding box center [125, 90] width 40 height 36
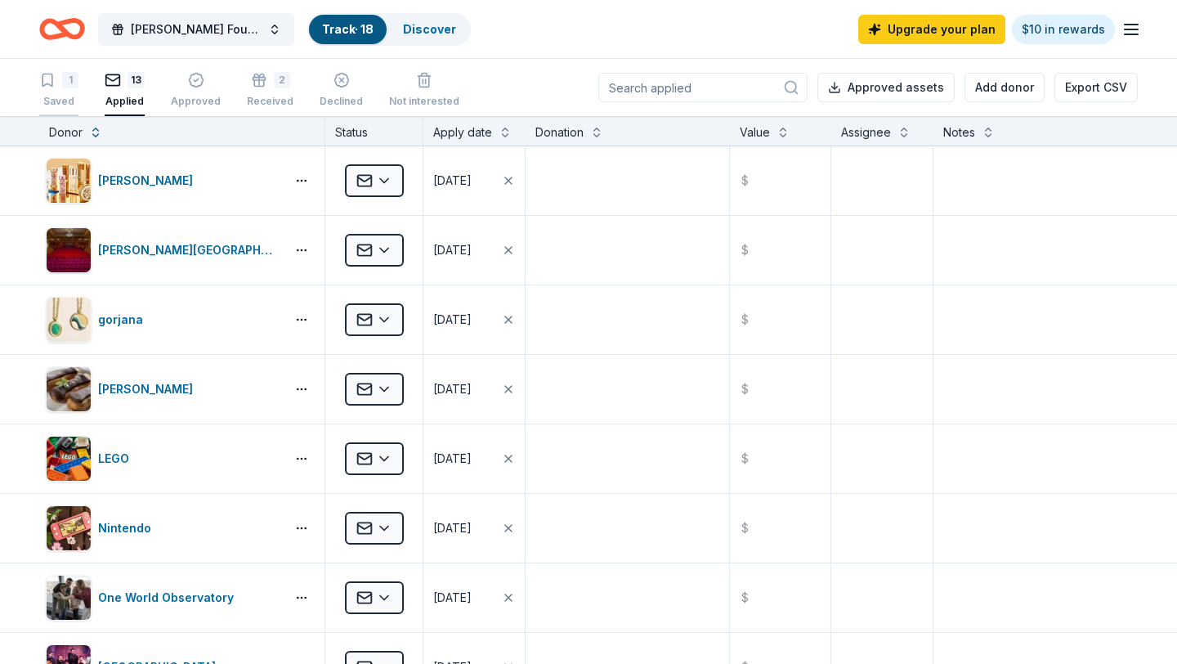
click at [69, 87] on div "1" at bounding box center [70, 80] width 16 height 16
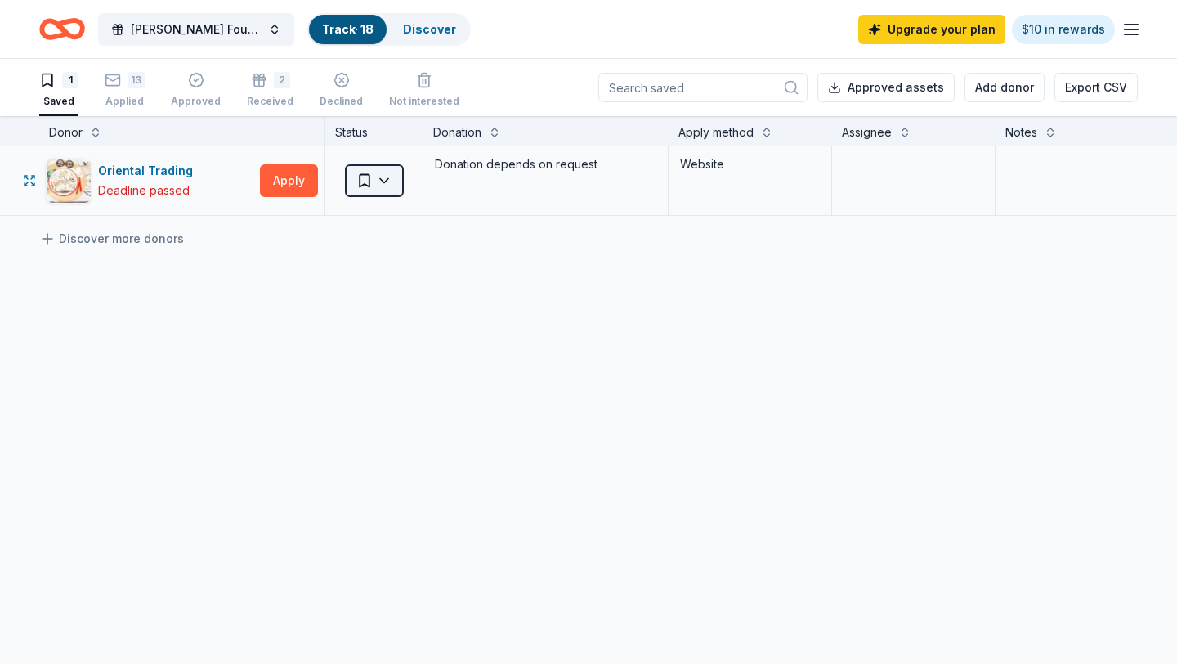
click at [387, 177] on html "Charles Thide Foundation Annual Benefit Track · 18 Discover Upgrade your plan $…" at bounding box center [588, 332] width 1177 height 664
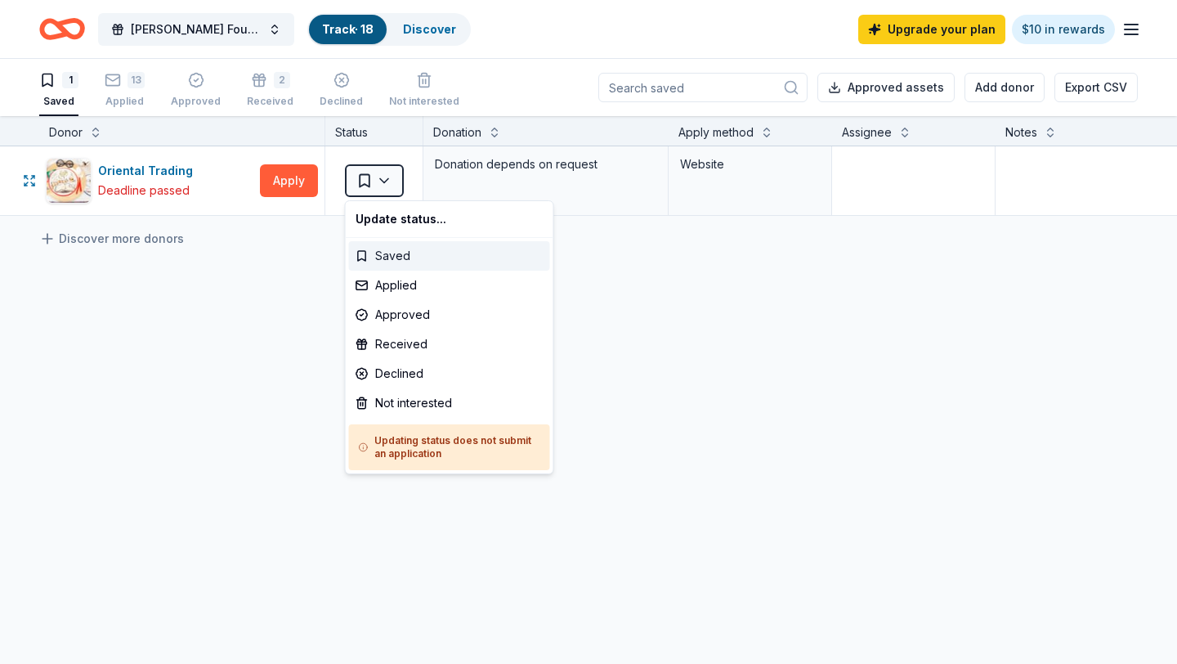
click at [398, 256] on div "Saved" at bounding box center [449, 255] width 201 height 29
click at [394, 186] on html "Charles Thide Foundation Annual Benefit Track · 18 Discover Upgrade your plan $…" at bounding box center [588, 332] width 1177 height 664
click at [656, 344] on html "Charles Thide Foundation Annual Benefit Track · 18 Discover Upgrade your plan $…" at bounding box center [588, 332] width 1177 height 664
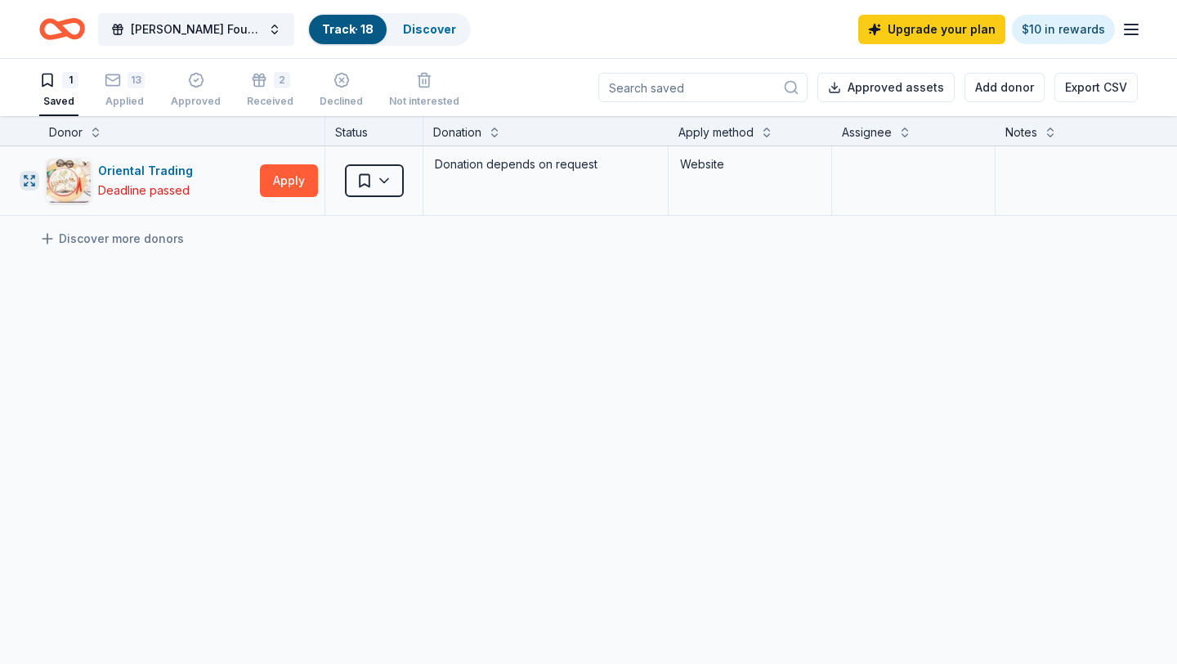
click at [27, 174] on icon "button" at bounding box center [29, 180] width 13 height 13
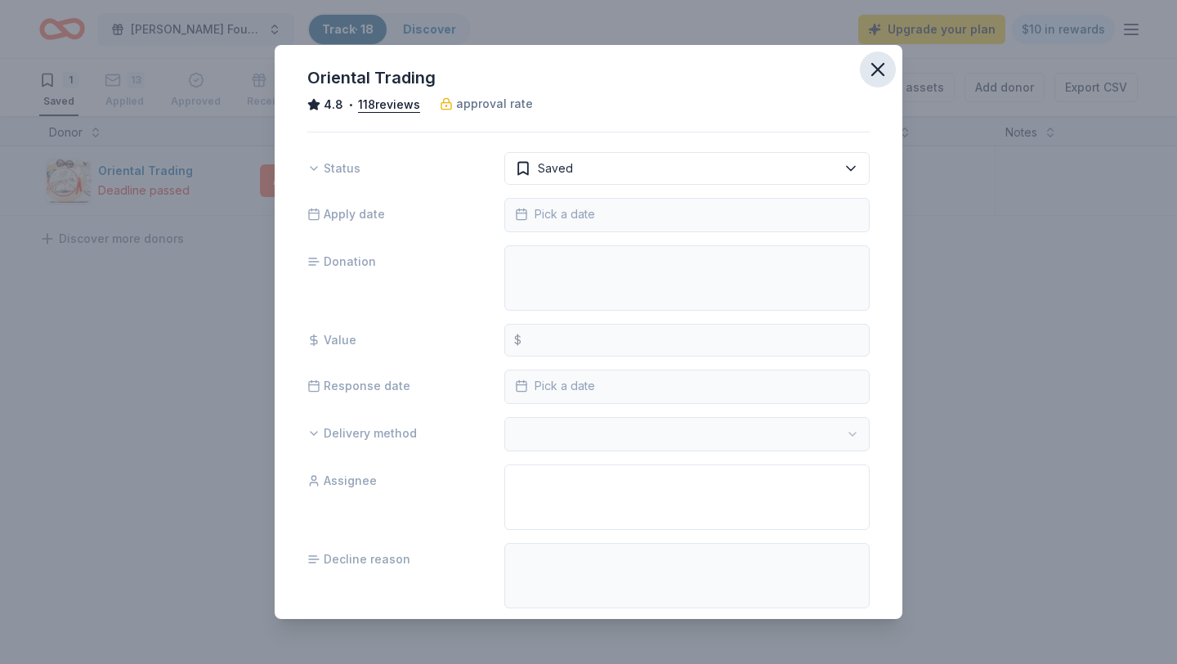
click at [876, 72] on icon "button" at bounding box center [877, 69] width 23 height 23
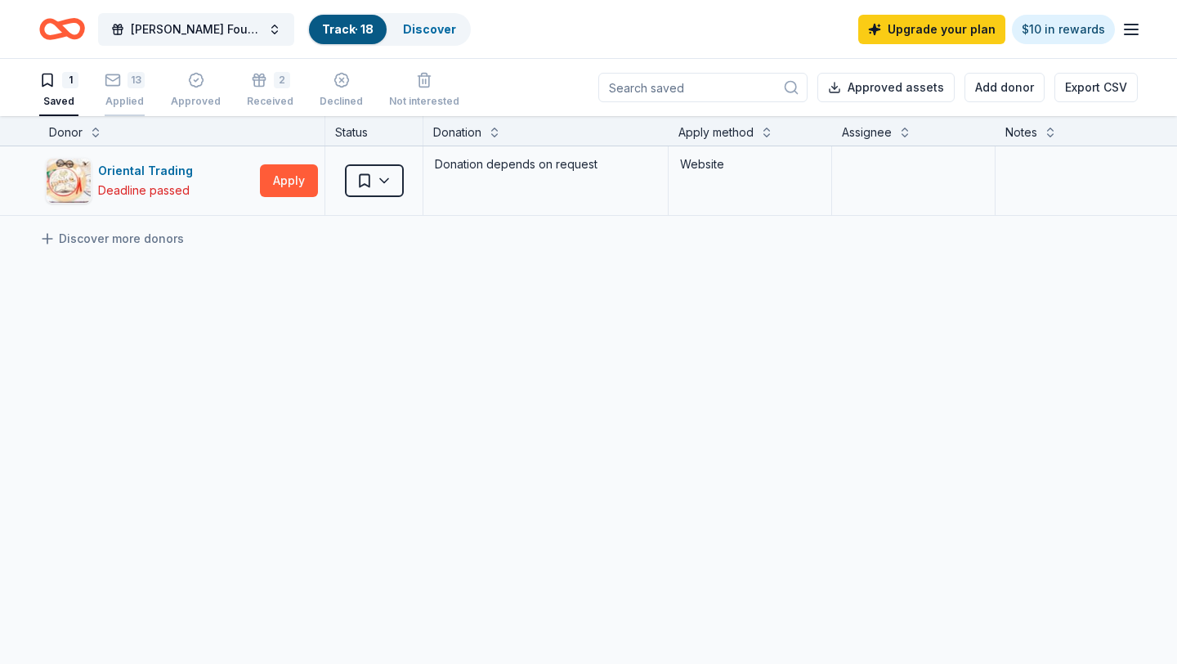
click at [132, 85] on div "13" at bounding box center [135, 80] width 17 height 16
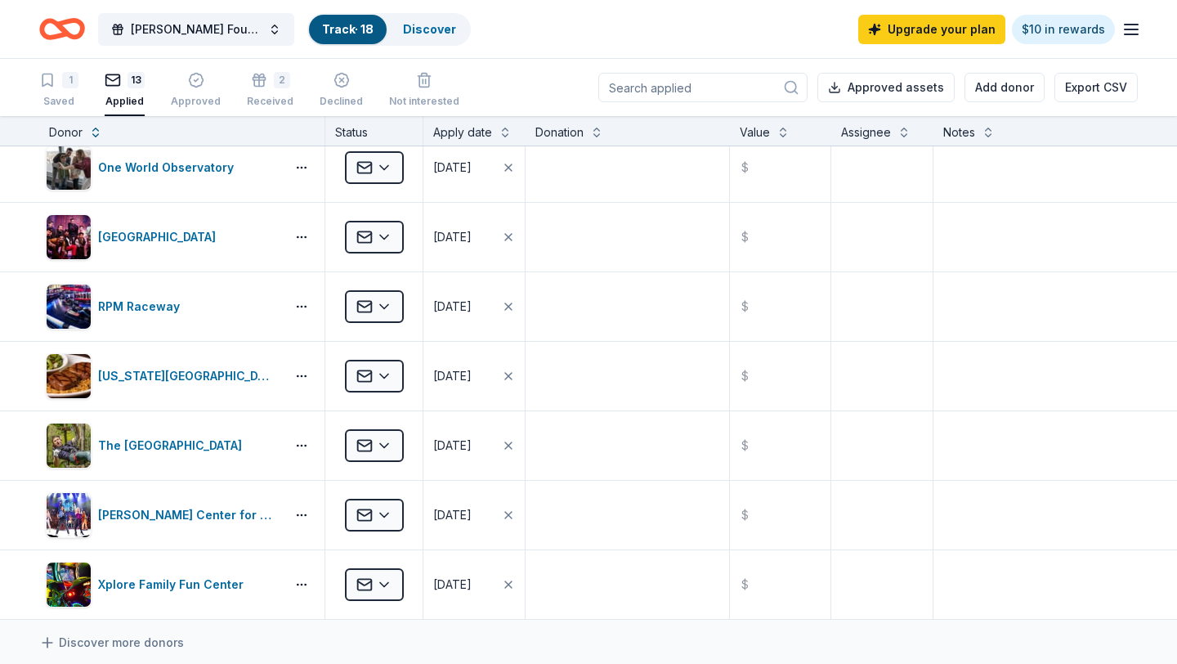
scroll to position [692, 0]
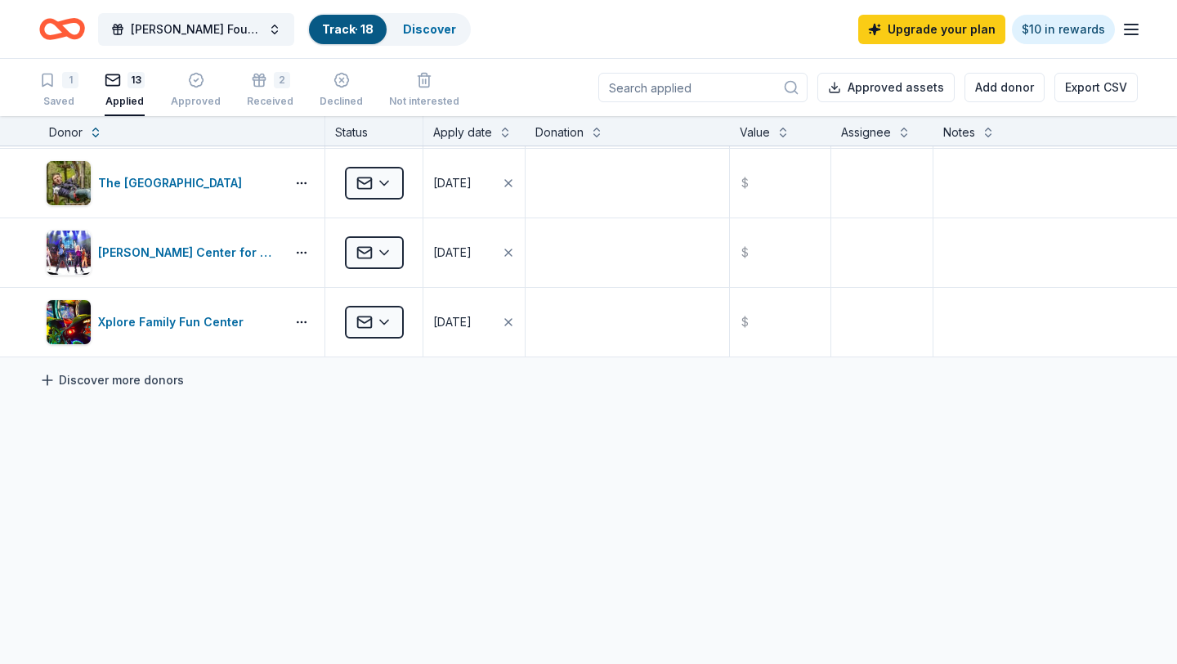
click at [117, 375] on link "Discover more donors" at bounding box center [111, 380] width 145 height 20
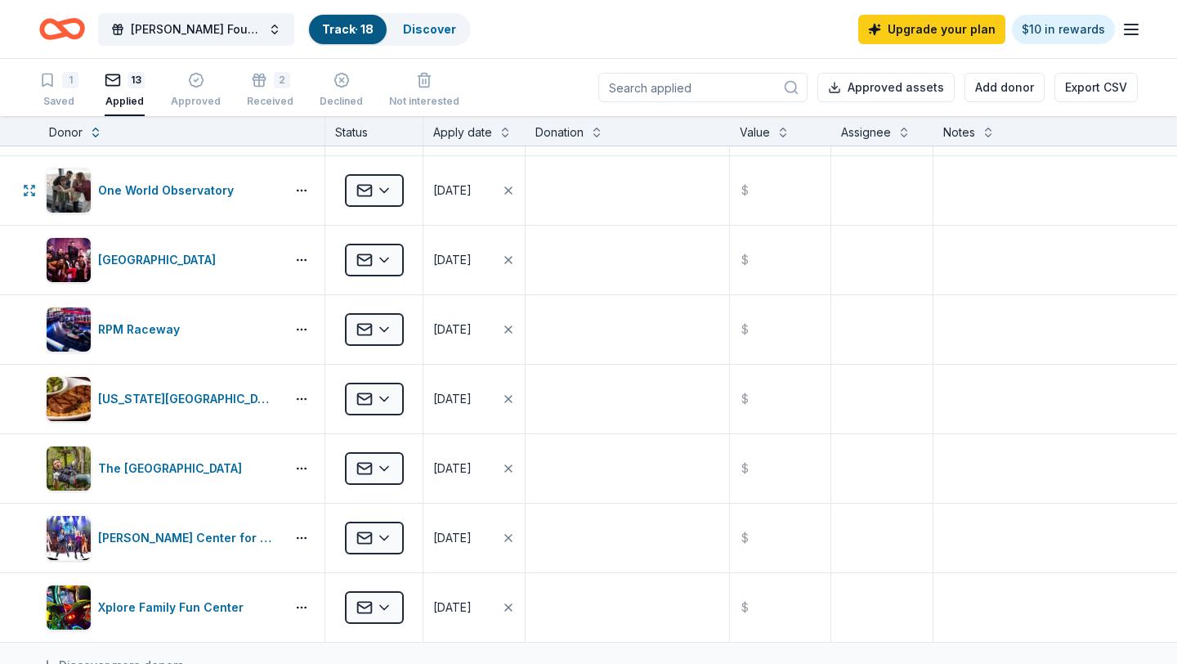
scroll to position [415, 0]
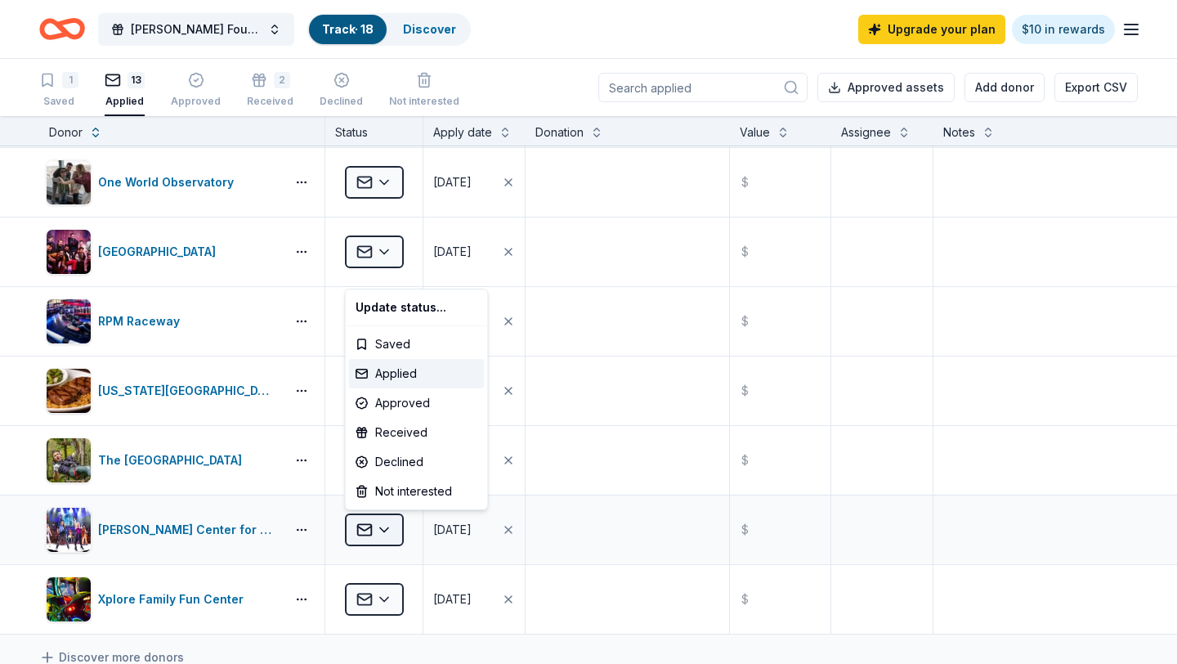
click at [382, 530] on html "Charles Thide Foundation Annual Benefit Track · 18 Discover Upgrade your plan $…" at bounding box center [588, 332] width 1177 height 664
click at [391, 435] on div "Received" at bounding box center [417, 432] width 136 height 29
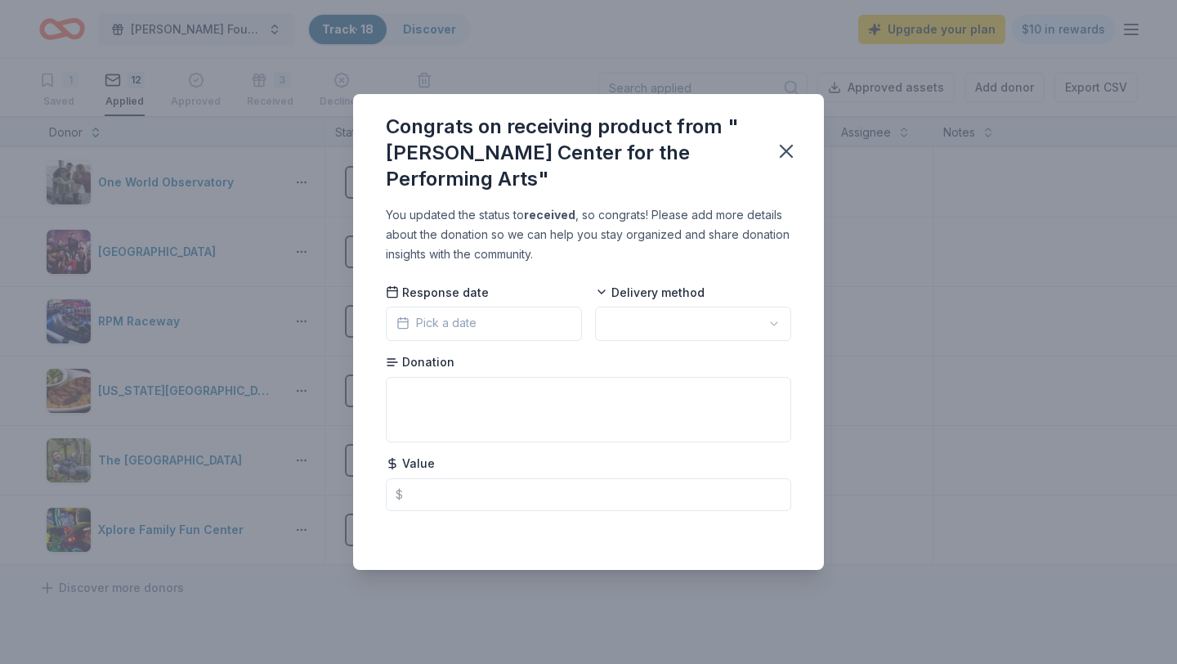
click at [409, 316] on icon "button" at bounding box center [402, 322] width 13 height 13
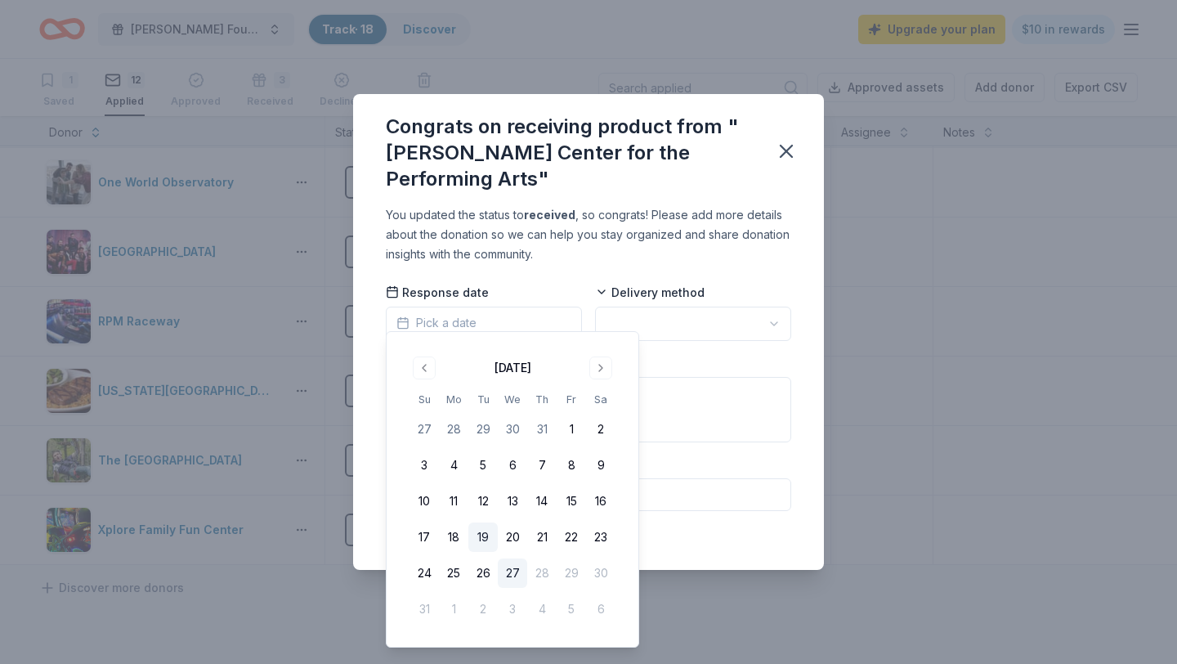
click at [479, 537] on button "19" at bounding box center [482, 536] width 29 height 29
click at [716, 308] on html "Charles Thide Foundation Annual Benefit Track · 18 Discover Upgrade your plan $…" at bounding box center [588, 332] width 1177 height 664
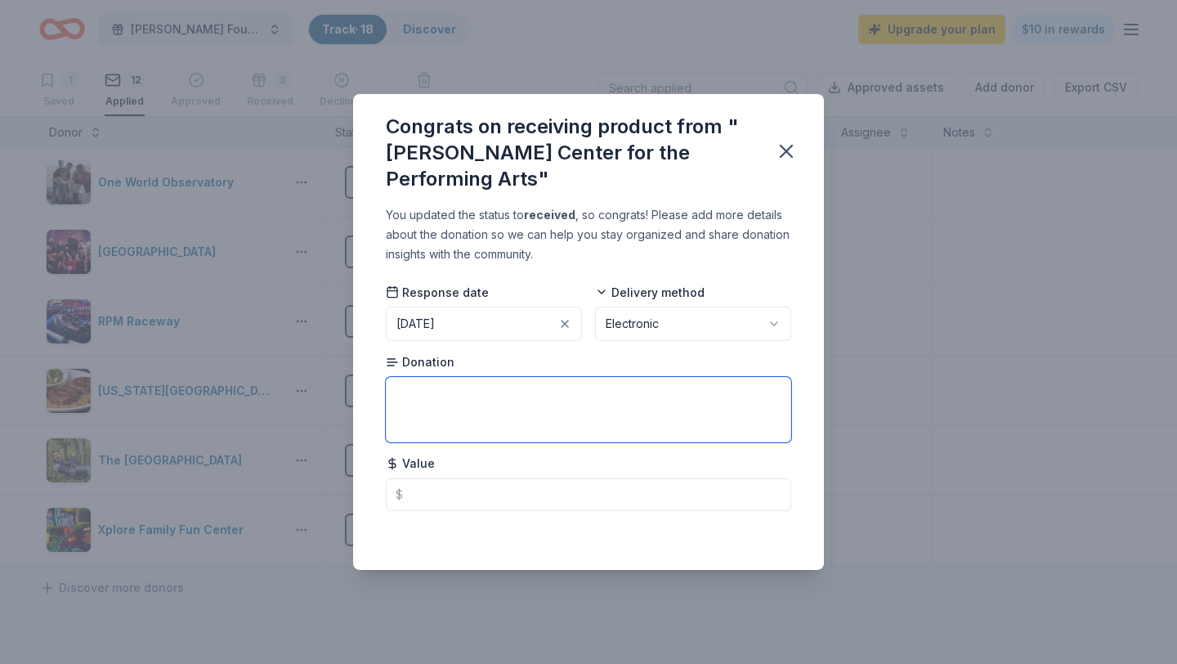
click at [557, 383] on textarea at bounding box center [588, 409] width 405 height 65
type textarea "4 Orchestra Tickets for Dated Event"
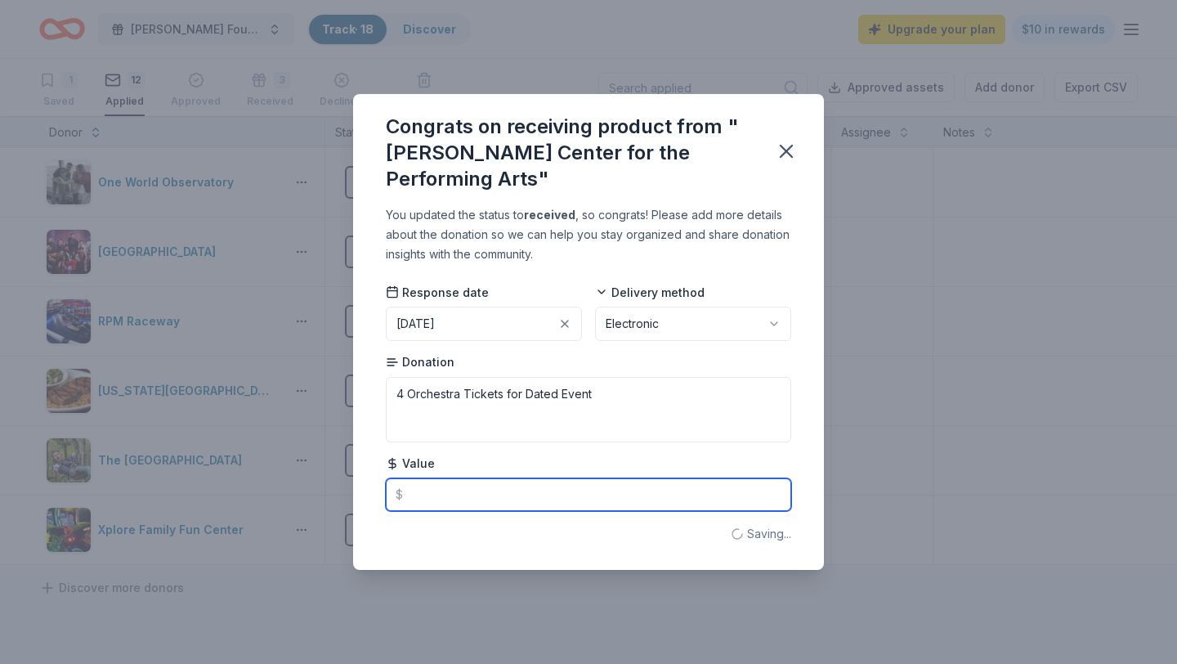
click at [486, 481] on input "text" at bounding box center [588, 494] width 405 height 33
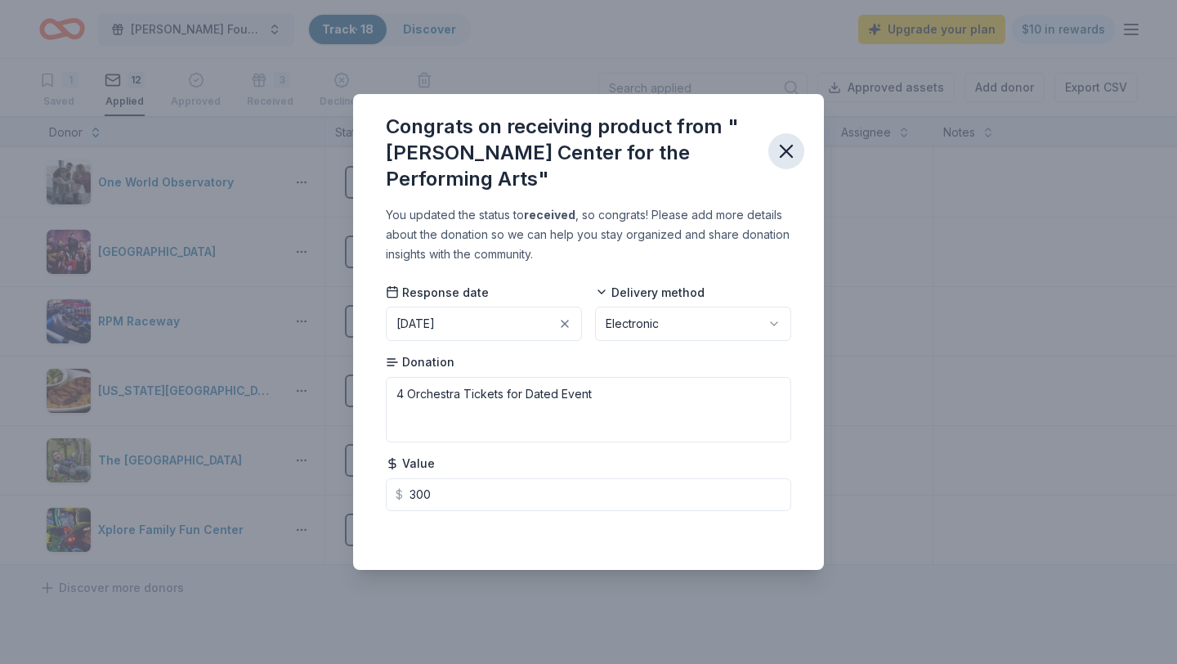
type input "300.00"
click at [788, 142] on icon "button" at bounding box center [786, 151] width 23 height 23
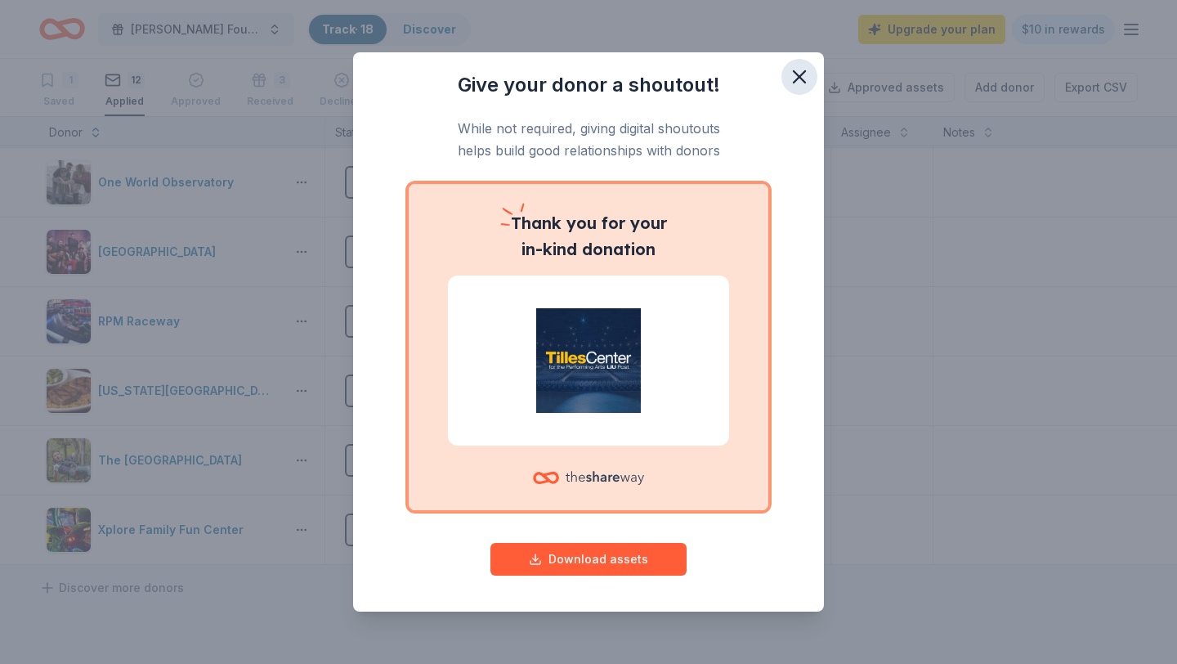
click at [792, 80] on icon "button" at bounding box center [799, 76] width 23 height 23
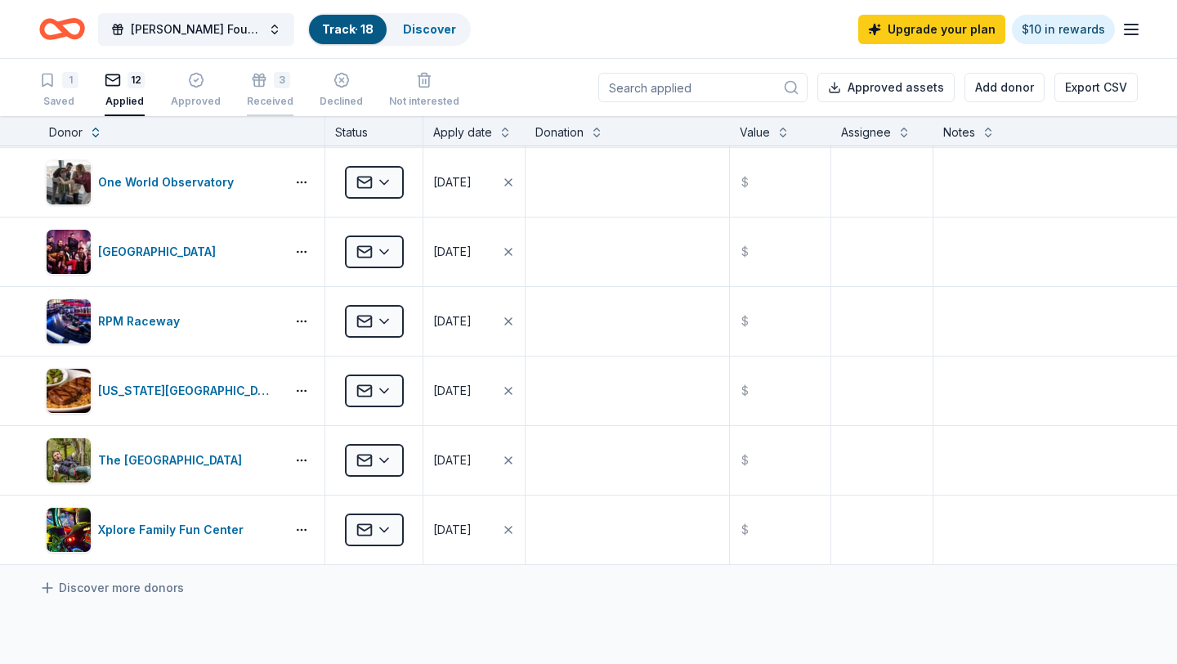
click at [274, 83] on div "3" at bounding box center [282, 80] width 16 height 16
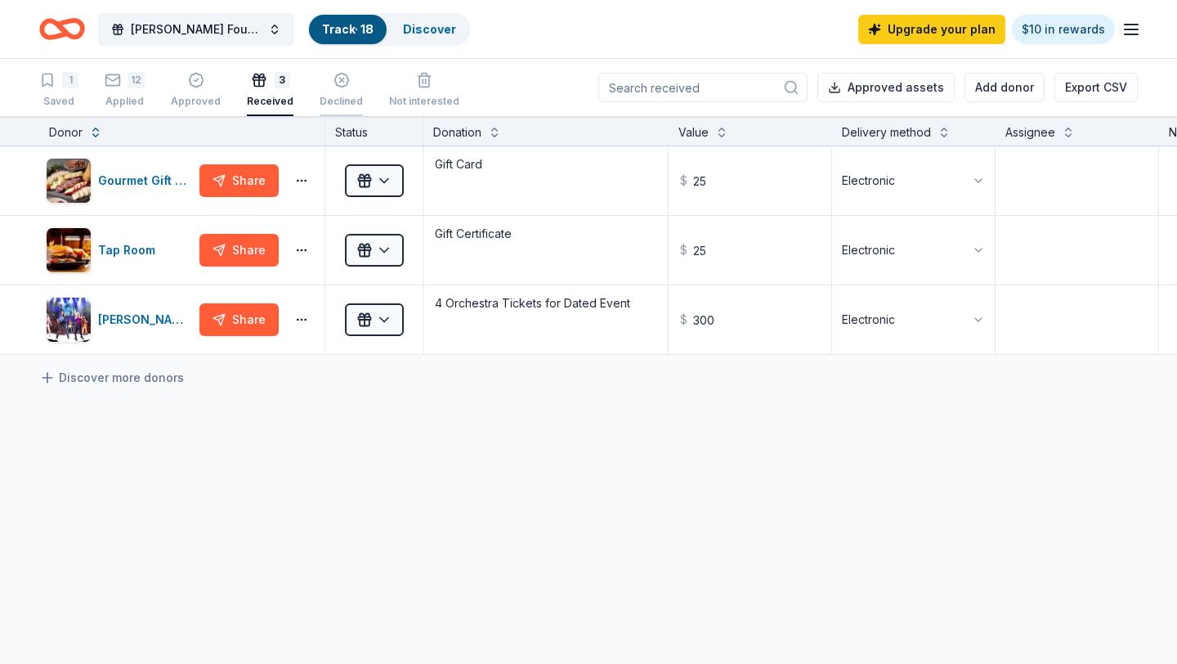
click at [339, 79] on line "button" at bounding box center [341, 80] width 4 height 4
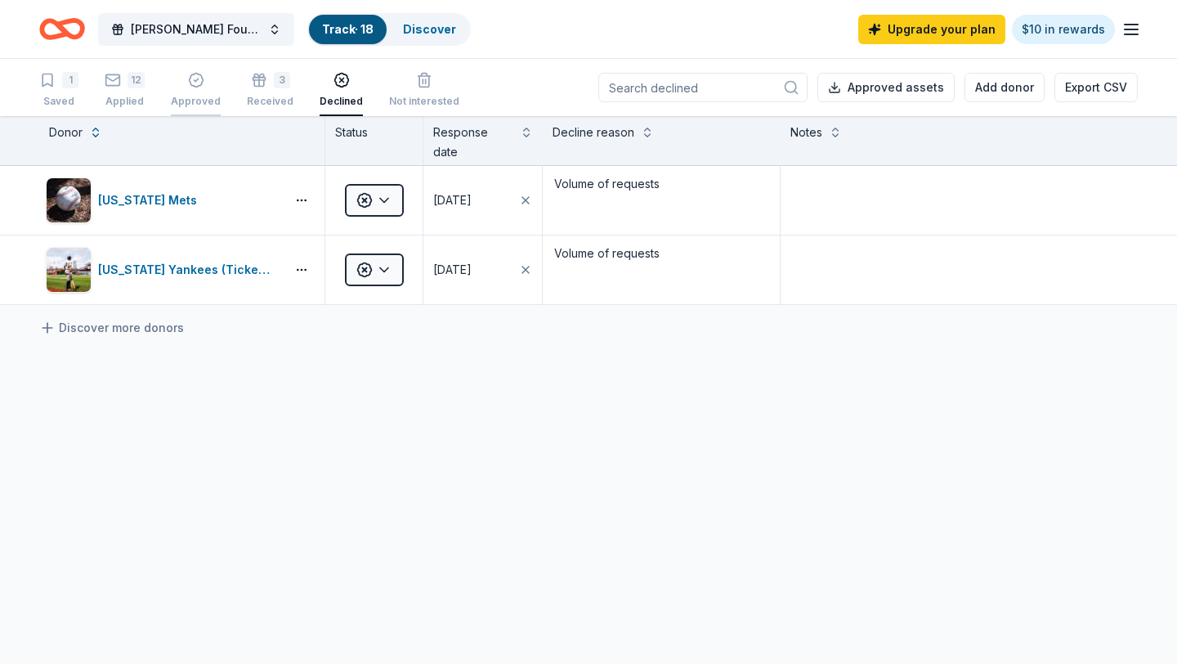
click at [204, 89] on div "Approved" at bounding box center [196, 90] width 50 height 36
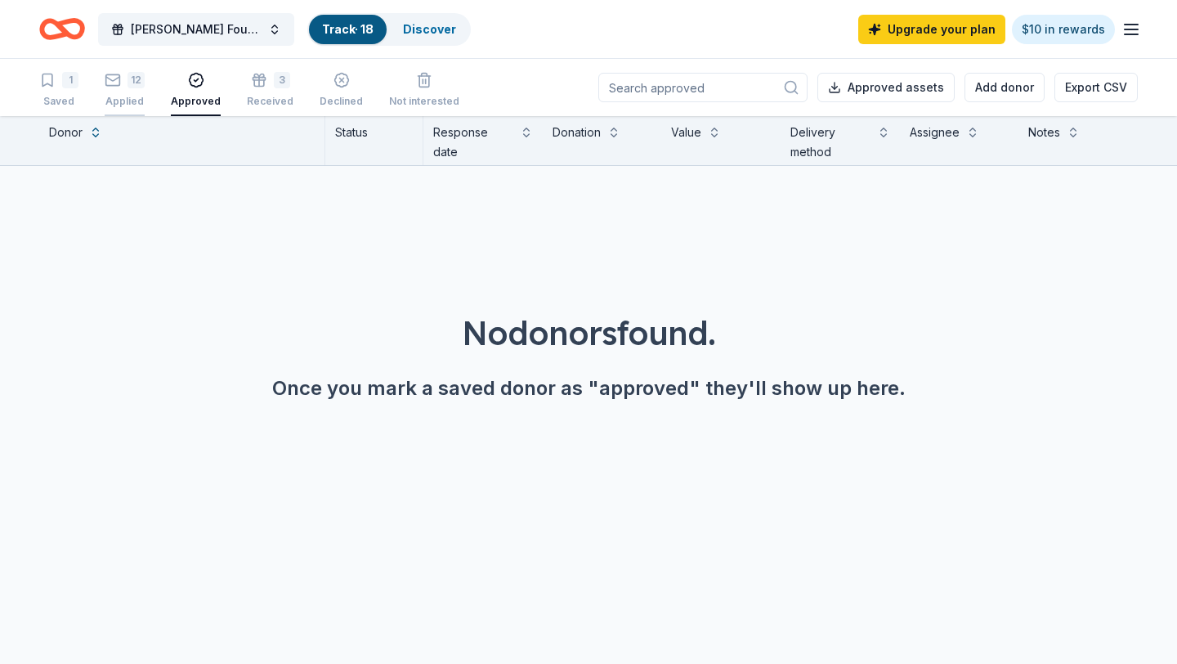
click at [132, 87] on div "12" at bounding box center [135, 80] width 17 height 16
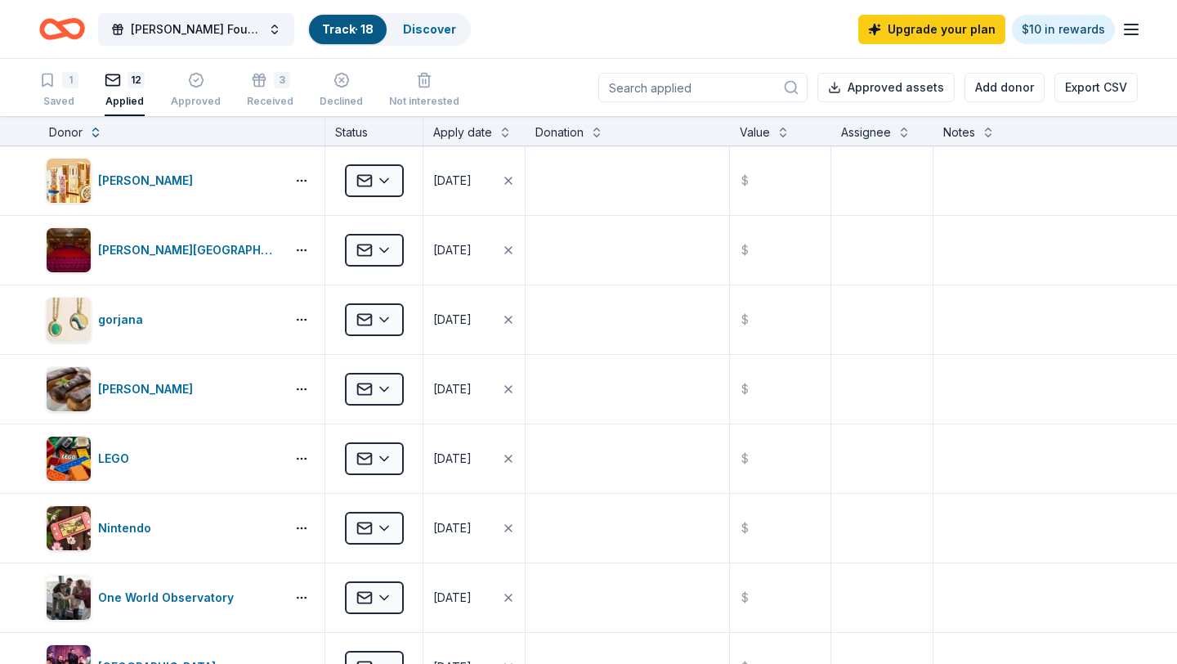
click at [71, 29] on icon "Home" at bounding box center [62, 29] width 46 height 38
click at [82, 27] on icon "Home" at bounding box center [69, 28] width 25 height 16
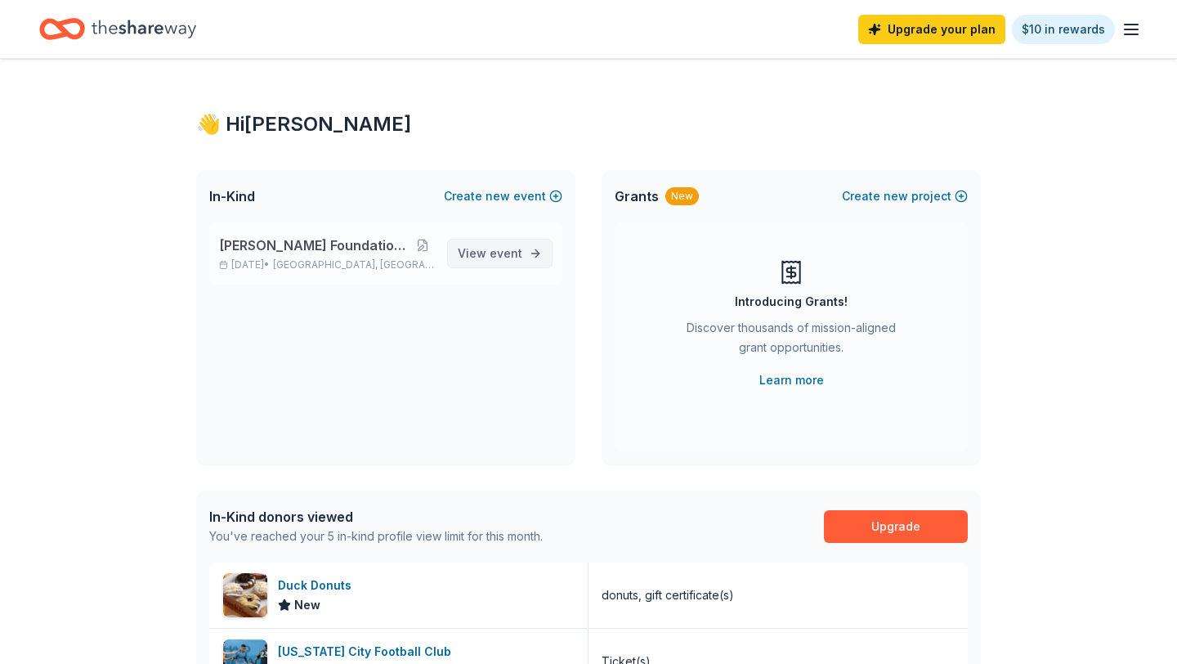
click at [508, 256] on span "event" at bounding box center [506, 253] width 33 height 14
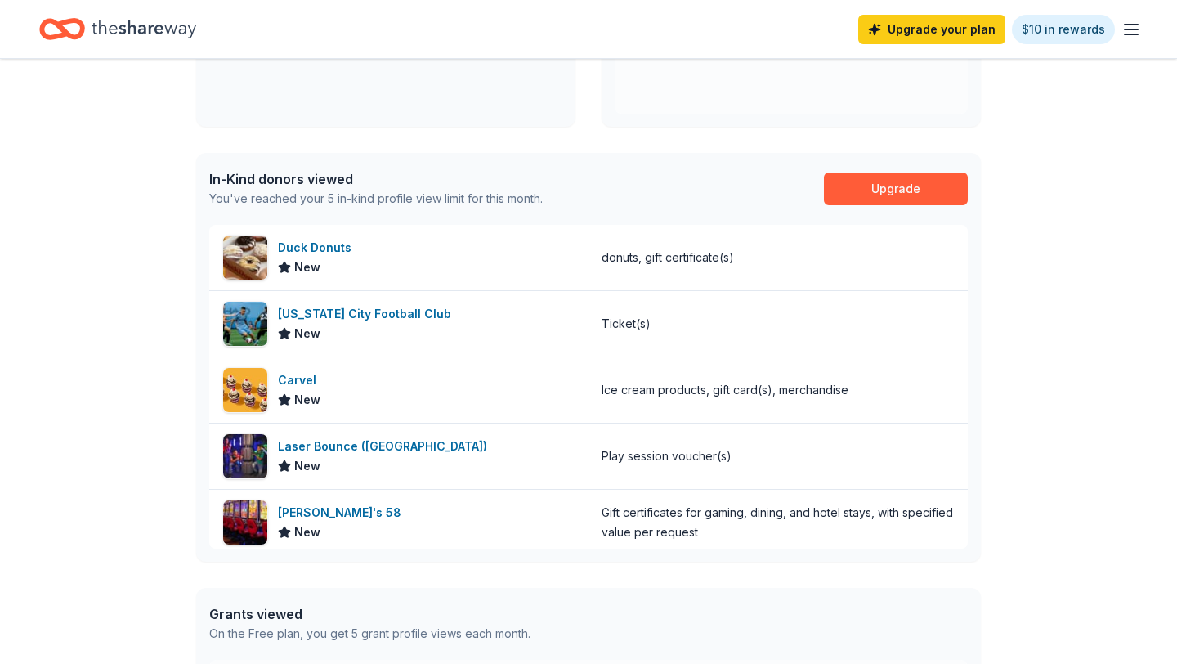
scroll to position [339, 0]
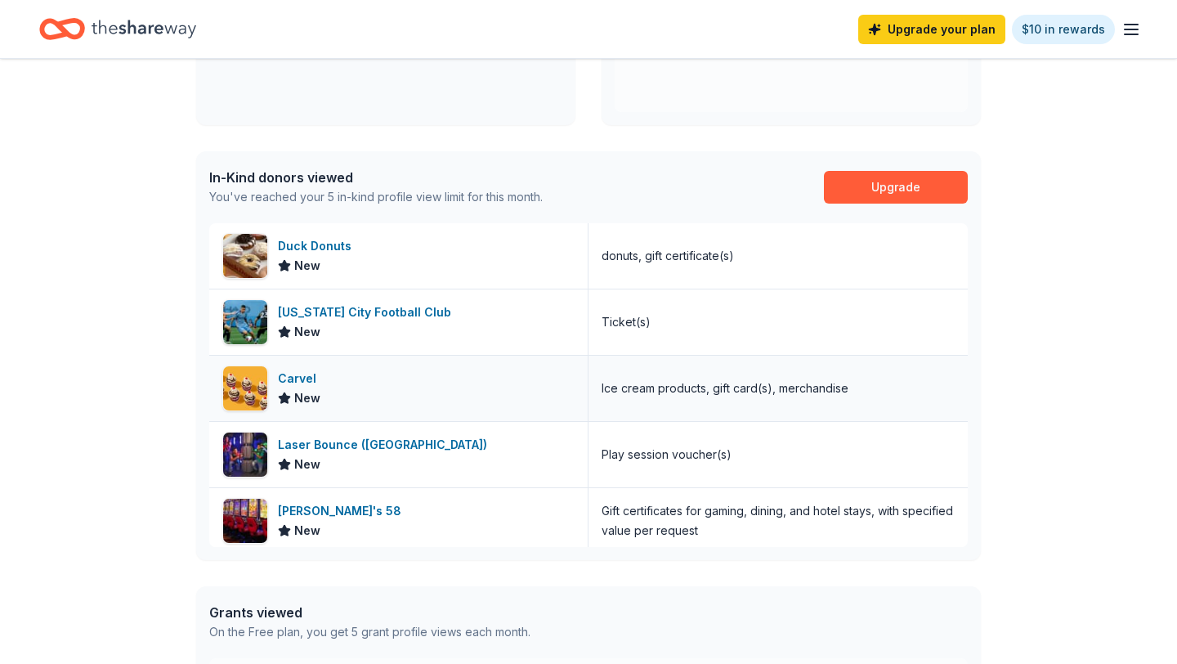
click at [298, 374] on div "Carvel" at bounding box center [300, 379] width 45 height 20
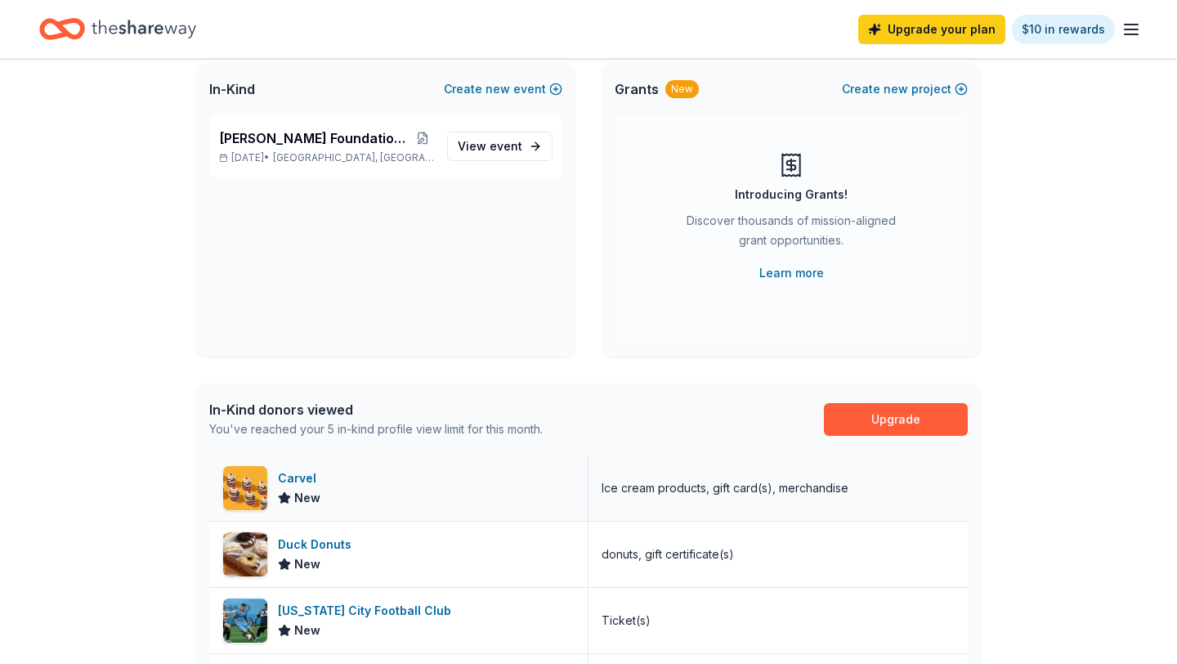
scroll to position [0, 0]
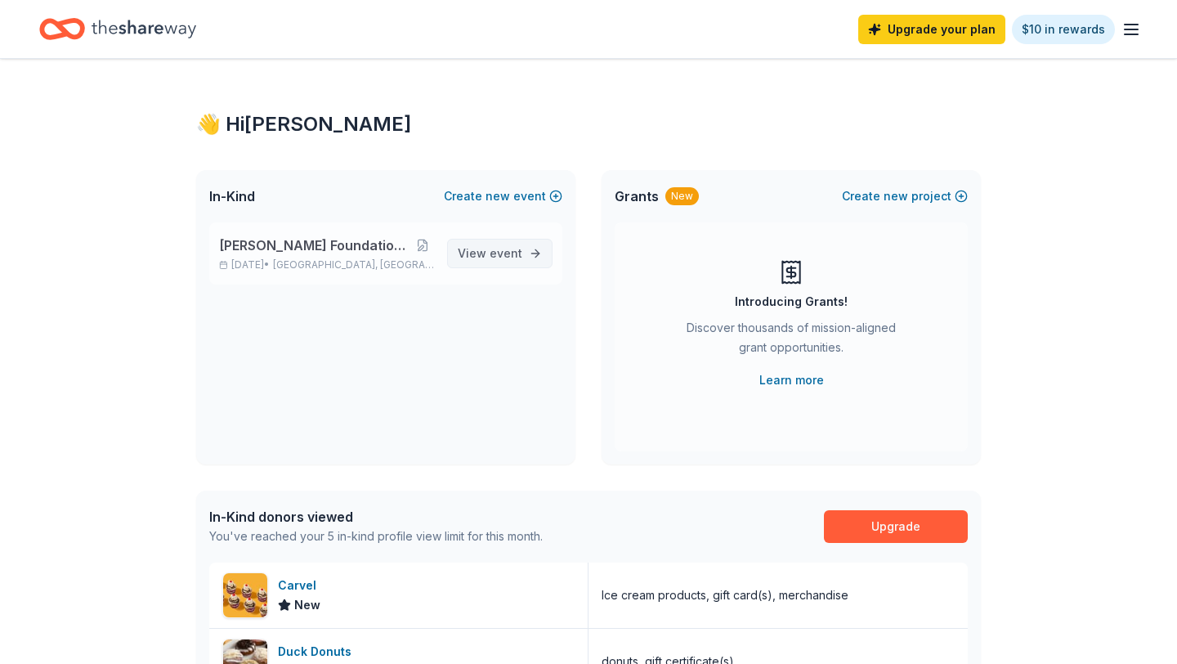
click at [514, 249] on span "event" at bounding box center [506, 253] width 33 height 14
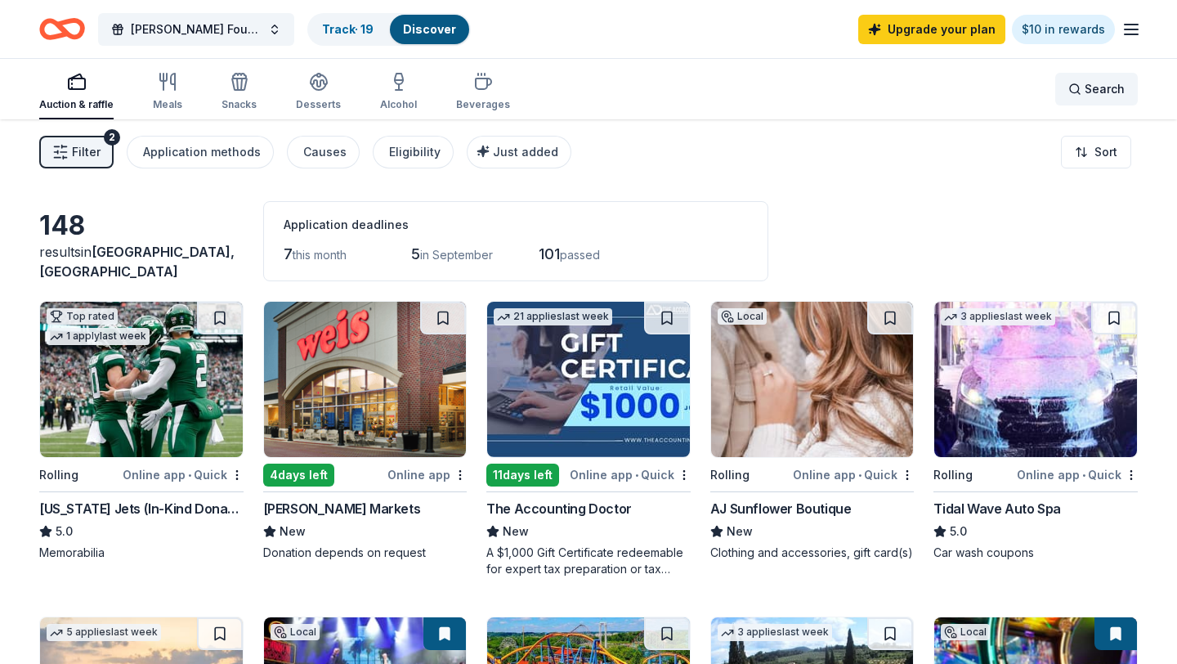
click at [1087, 98] on span "Search" at bounding box center [1105, 89] width 40 height 20
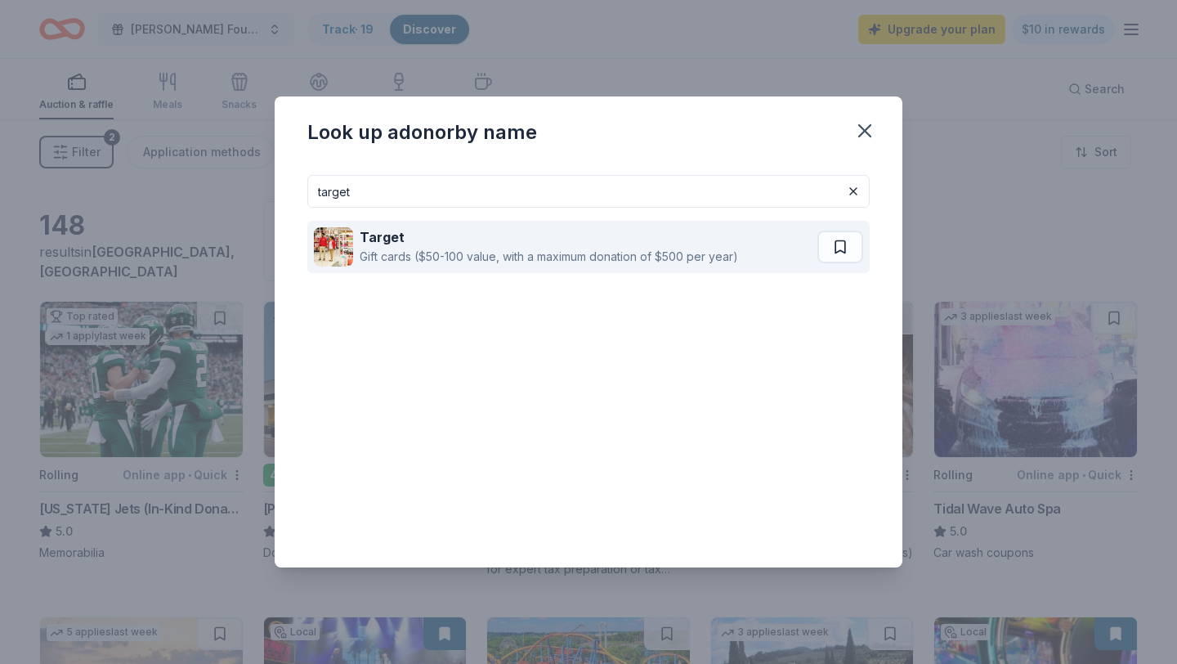
type input "target"
click at [492, 232] on div "Target" at bounding box center [549, 237] width 378 height 20
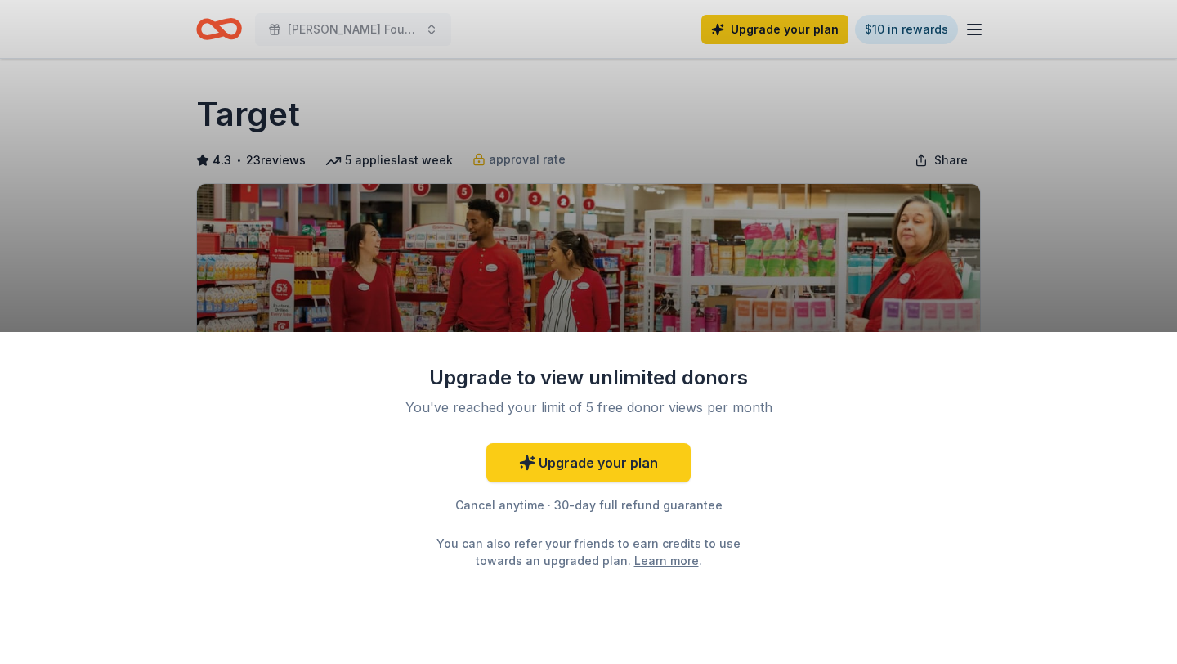
click at [644, 557] on link "Learn more" at bounding box center [666, 560] width 65 height 17
